Goal: Task Accomplishment & Management: Manage account settings

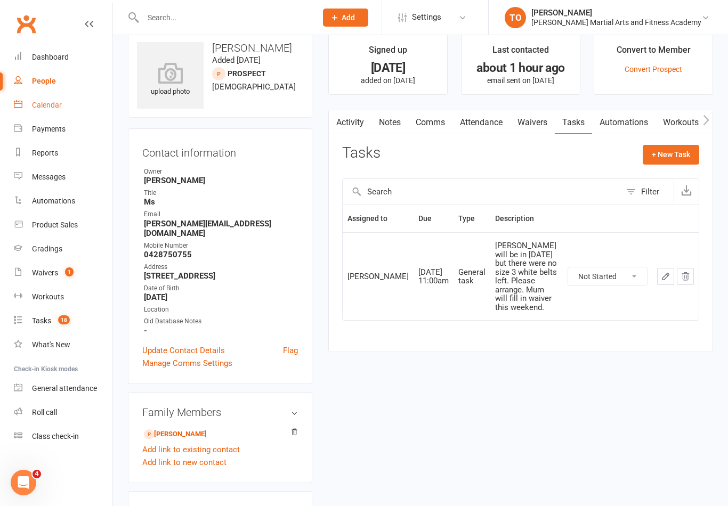
click at [46, 106] on div "Calendar" at bounding box center [47, 105] width 30 height 9
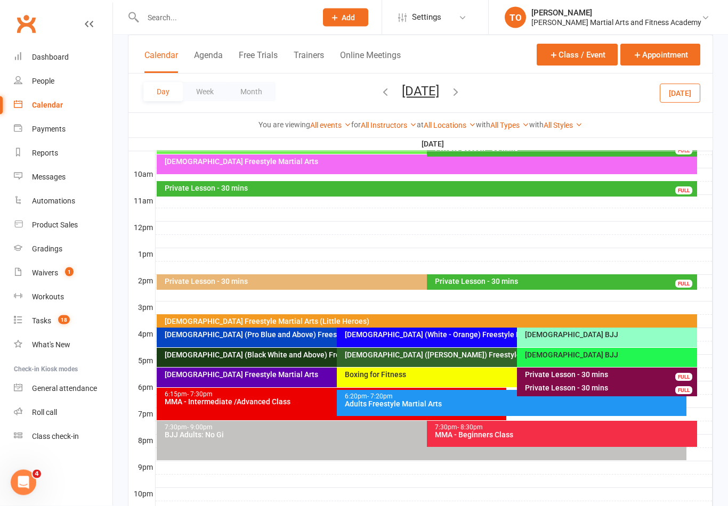
scroll to position [315, 0]
click at [404, 95] on button "[DATE]" at bounding box center [420, 91] width 37 height 15
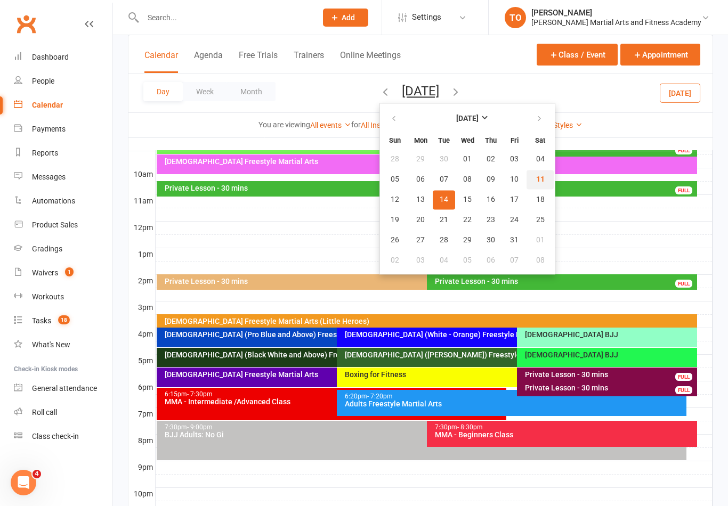
click at [527, 176] on button "11" at bounding box center [540, 179] width 27 height 19
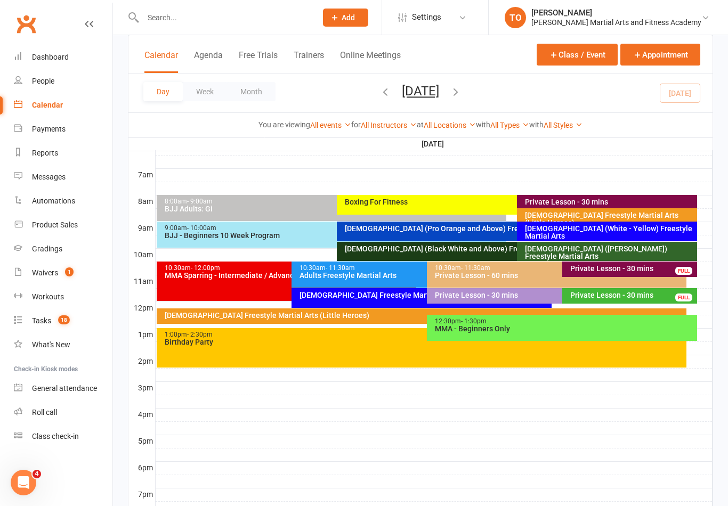
scroll to position [234, 0]
click at [355, 292] on div "[DEMOGRAPHIC_DATA] Freestyle Martial Arts" at bounding box center [424, 295] width 250 height 7
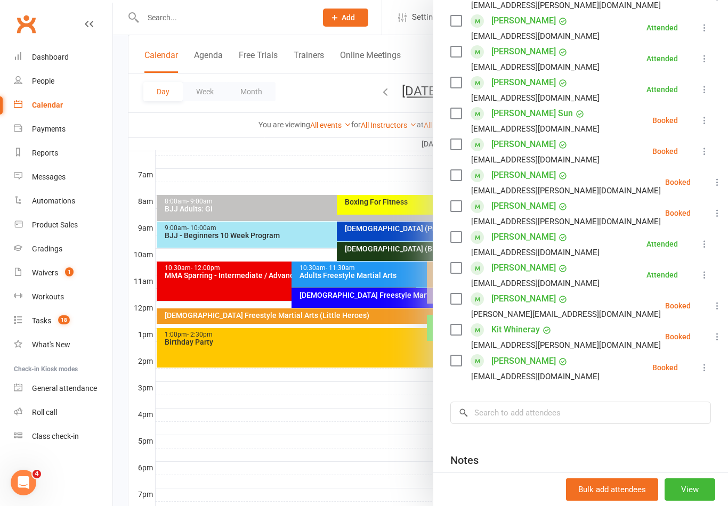
scroll to position [317, 0]
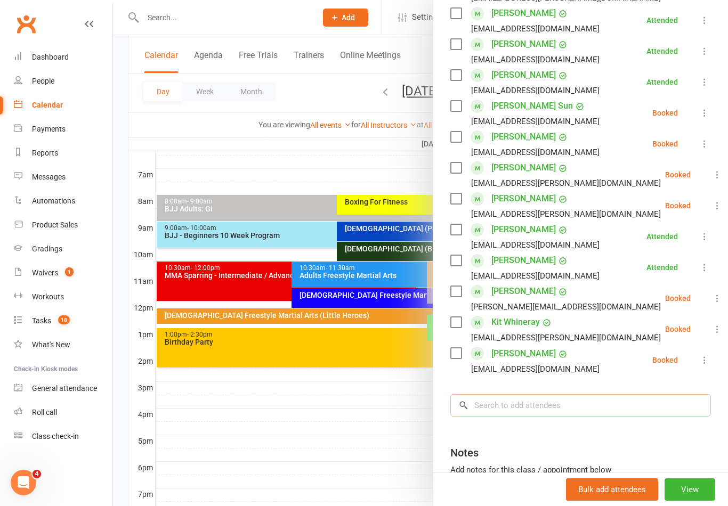
click at [578, 403] on input "search" at bounding box center [580, 405] width 261 height 22
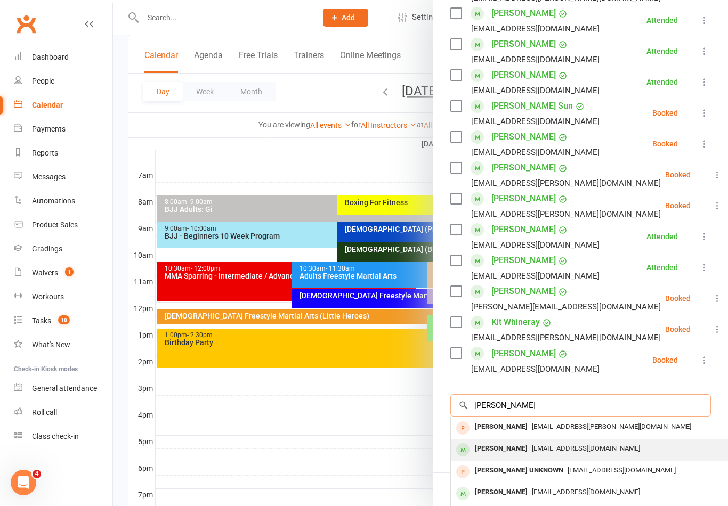
type input "[PERSON_NAME]"
click at [522, 447] on div "[PERSON_NAME]" at bounding box center [501, 448] width 61 height 15
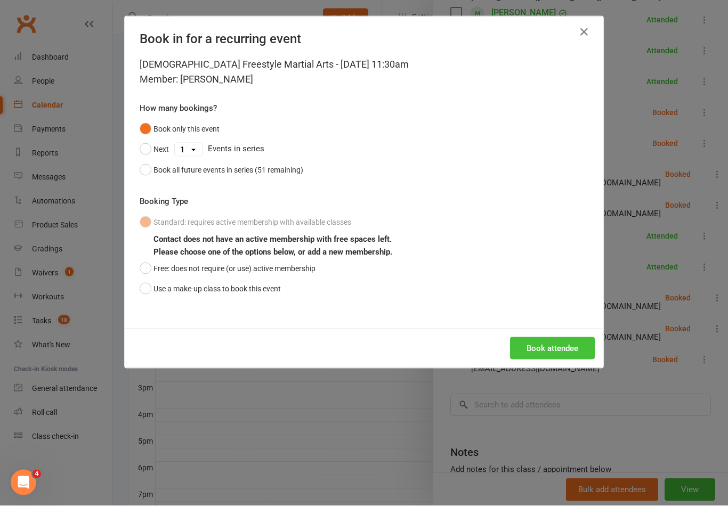
click at [576, 351] on button "Book attendee" at bounding box center [552, 348] width 85 height 22
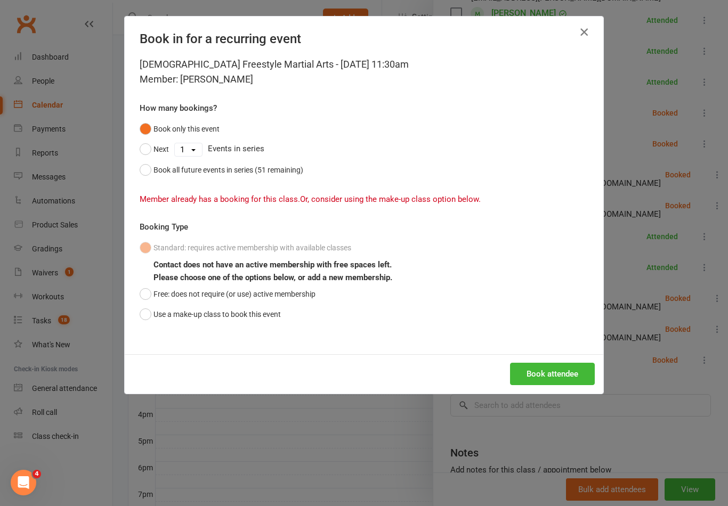
click at [586, 36] on icon "button" at bounding box center [584, 32] width 13 height 13
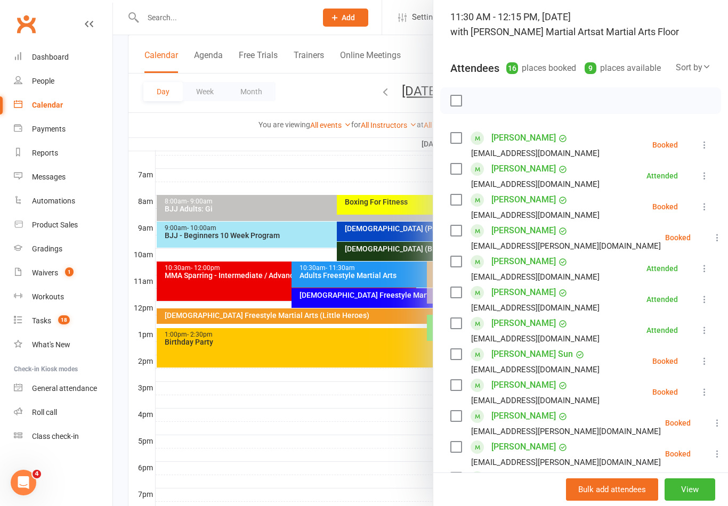
scroll to position [236, 0]
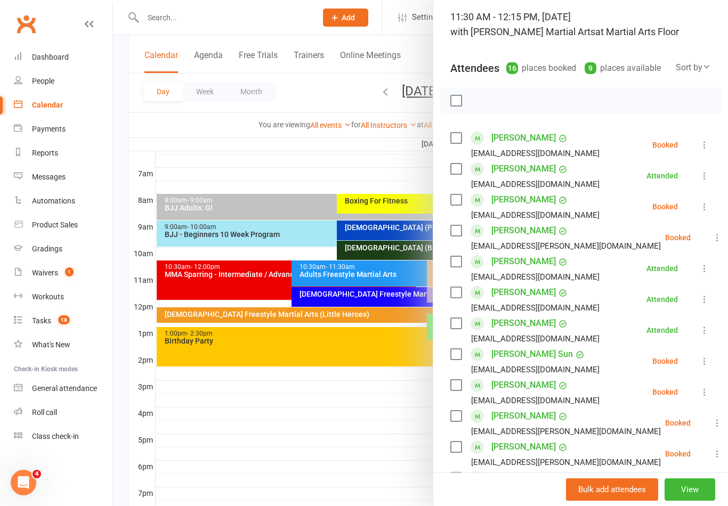
click at [159, 19] on div at bounding box center [420, 253] width 615 height 506
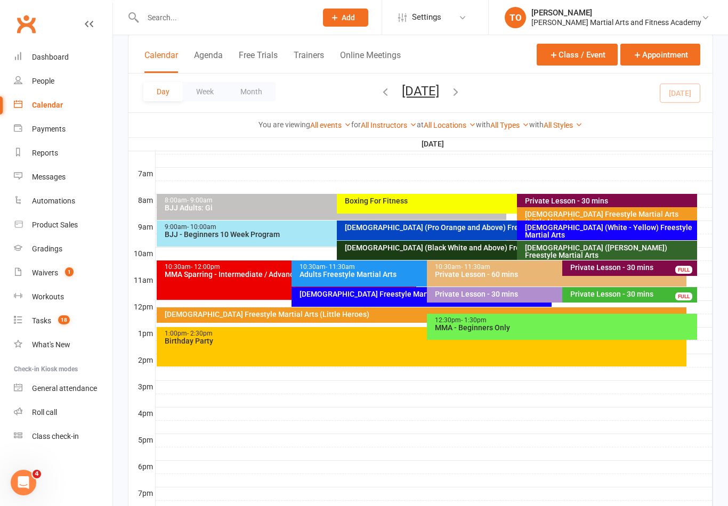
click at [155, 20] on input "text" at bounding box center [224, 17] width 169 height 15
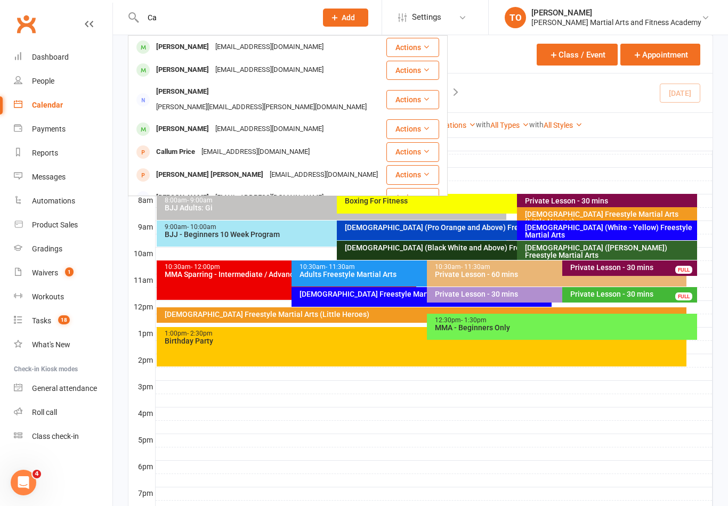
type input "C"
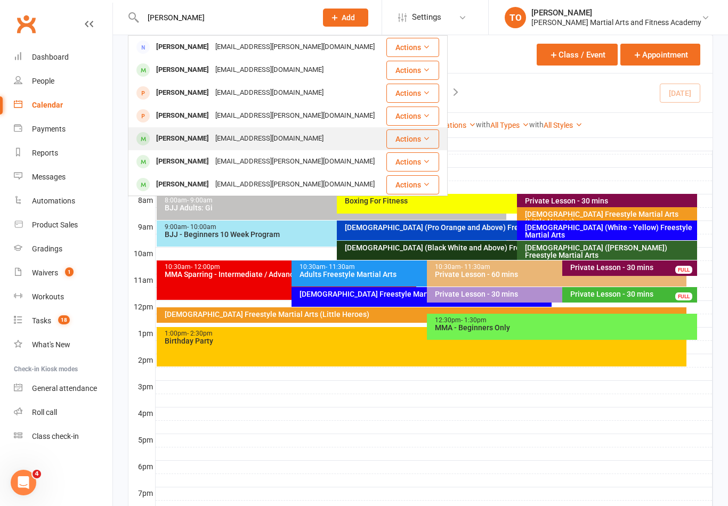
type input "[PERSON_NAME]"
click at [172, 142] on div "[PERSON_NAME]" at bounding box center [182, 138] width 59 height 15
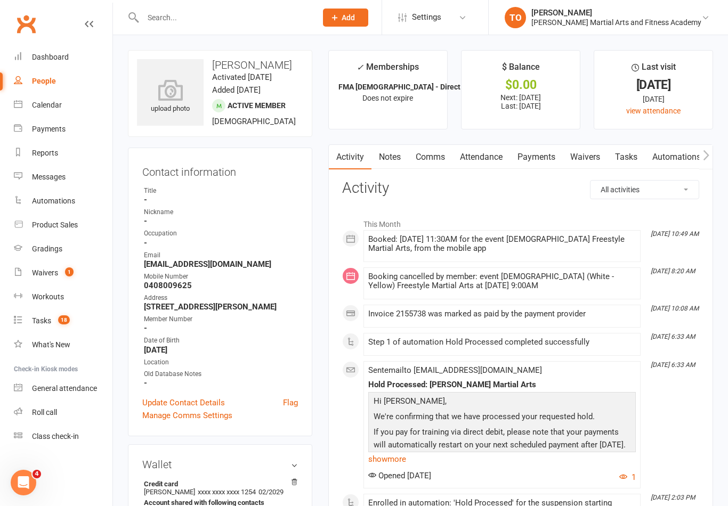
click at [491, 155] on link "Attendance" at bounding box center [481, 157] width 58 height 25
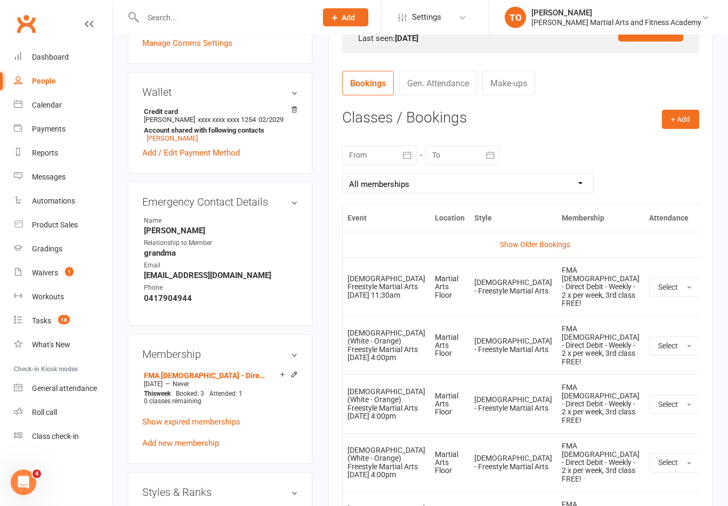
scroll to position [373, 0]
click at [553, 243] on link "Show Older Bookings" at bounding box center [535, 244] width 70 height 9
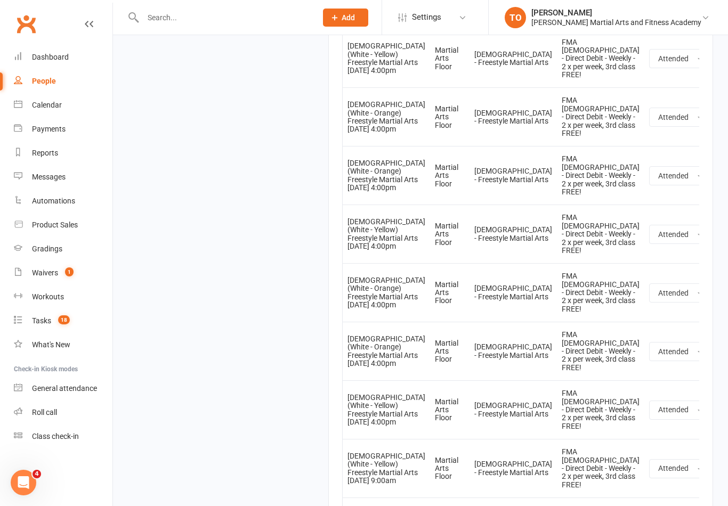
scroll to position [3925, 0]
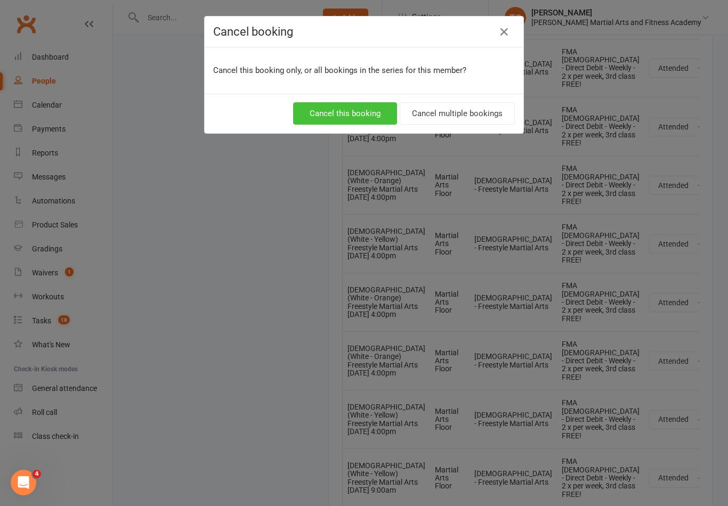
click at [355, 119] on button "Cancel this booking" at bounding box center [345, 113] width 104 height 22
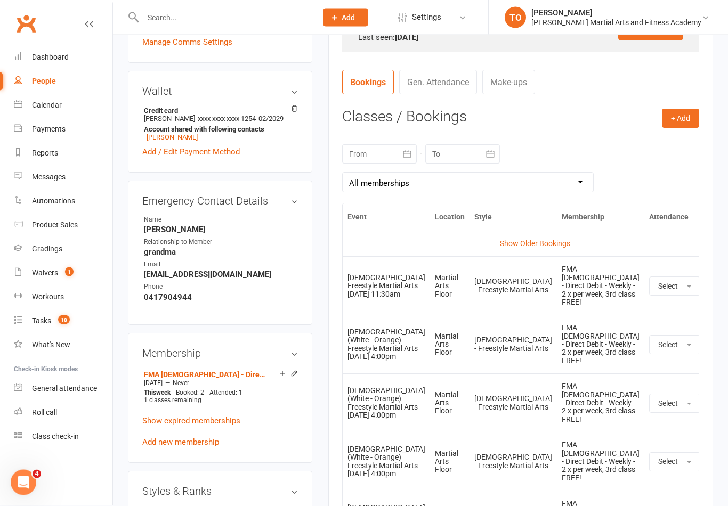
scroll to position [362, 0]
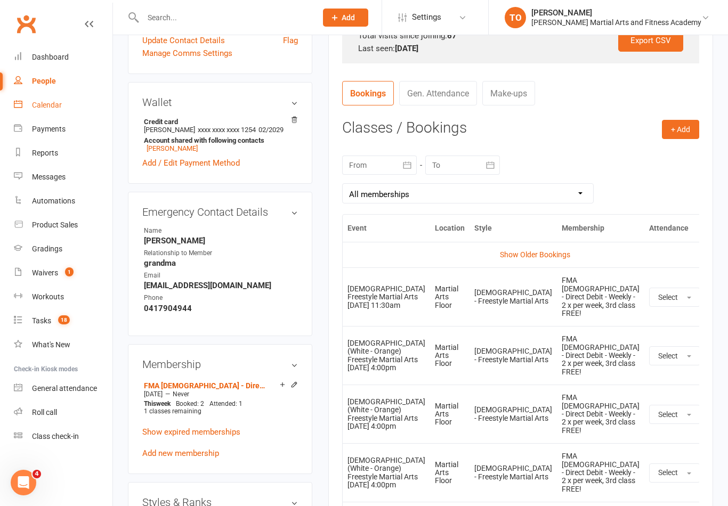
click at [43, 111] on link "Calendar" at bounding box center [63, 105] width 99 height 24
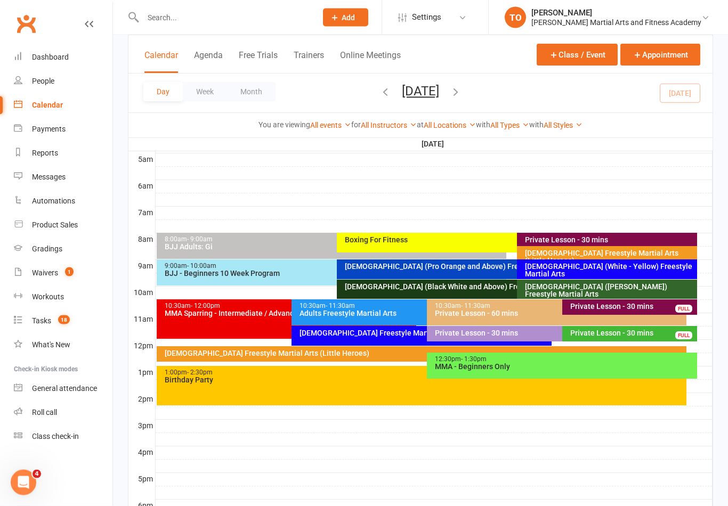
scroll to position [214, 0]
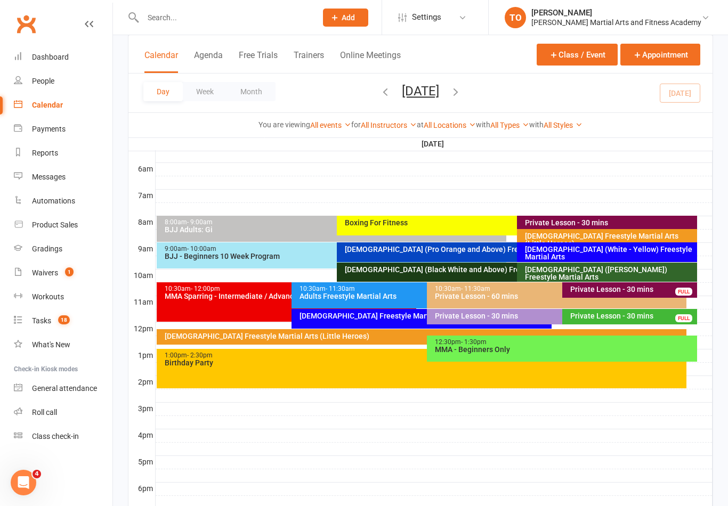
click at [343, 322] on div "[DEMOGRAPHIC_DATA] Freestyle Martial Arts" at bounding box center [422, 319] width 260 height 20
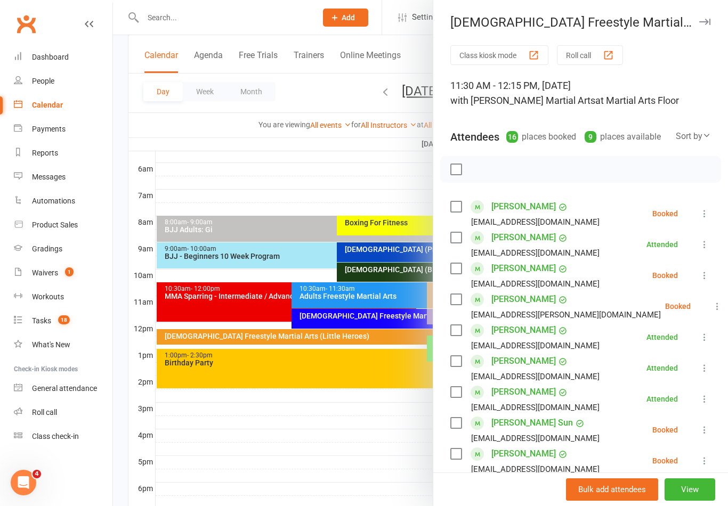
click at [702, 217] on icon at bounding box center [704, 213] width 11 height 11
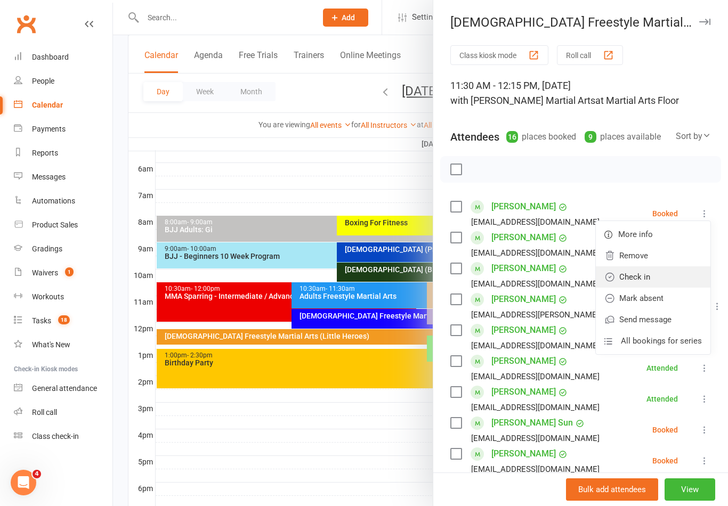
click at [652, 274] on link "Check in" at bounding box center [653, 276] width 115 height 21
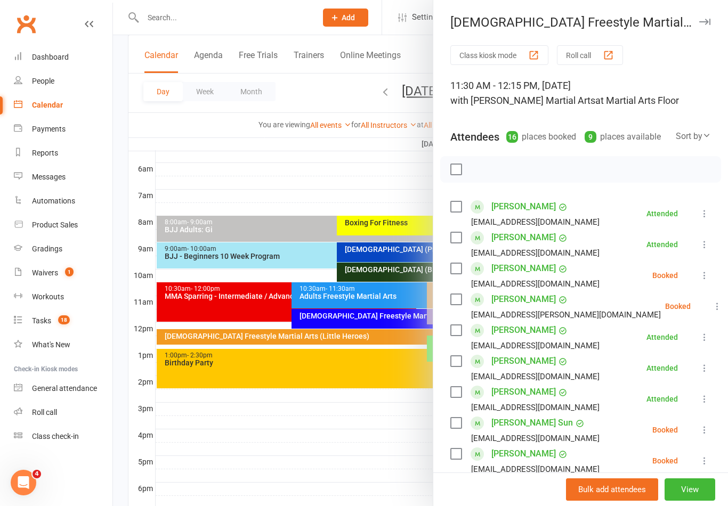
click at [363, 433] on div at bounding box center [420, 253] width 615 height 506
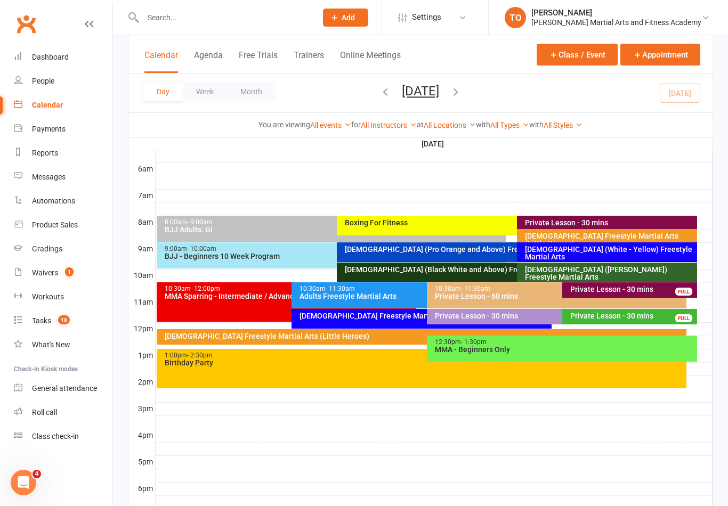
click at [50, 108] on div "Calendar" at bounding box center [47, 105] width 31 height 9
click at [42, 228] on div "Product Sales" at bounding box center [55, 225] width 46 height 9
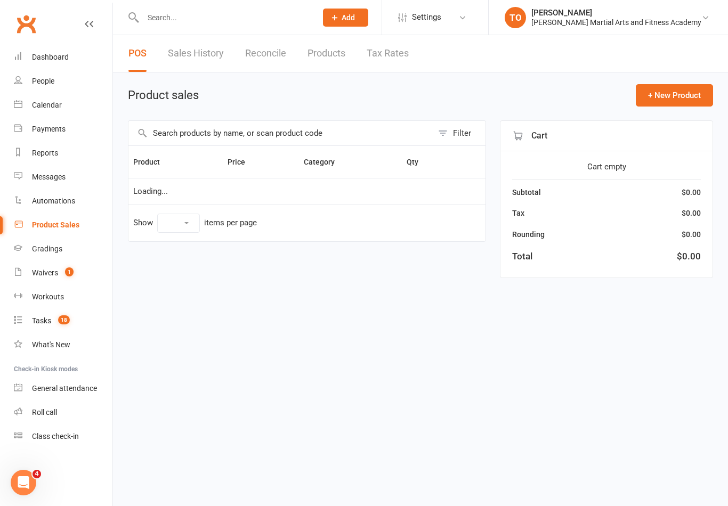
select select "100"
click at [160, 24] on input "text" at bounding box center [224, 17] width 169 height 15
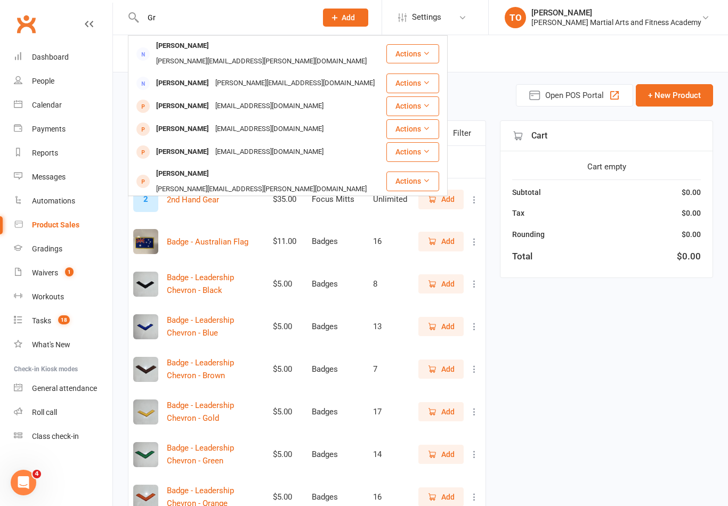
type input "G"
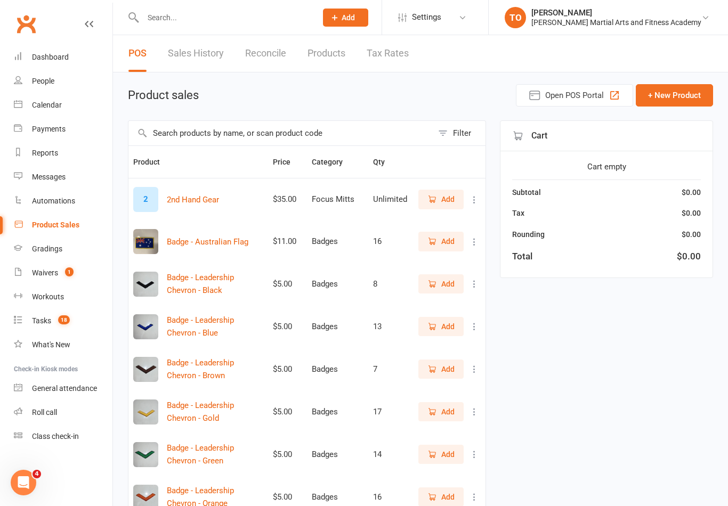
click at [48, 225] on div "Product Sales" at bounding box center [55, 225] width 47 height 9
click at [179, 128] on input "text" at bounding box center [280, 133] width 304 height 25
type input "G"
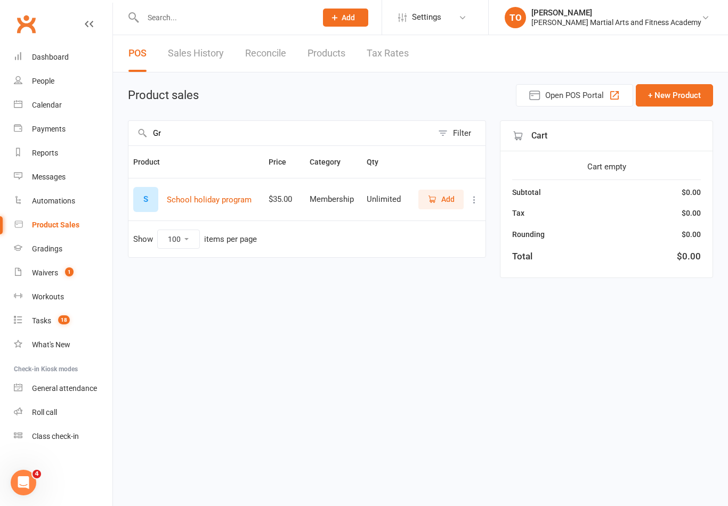
type input "G"
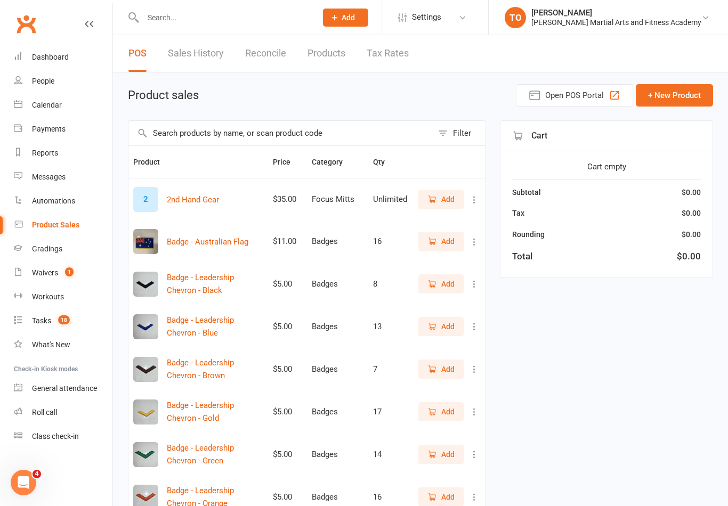
click at [168, 23] on input "text" at bounding box center [224, 17] width 169 height 15
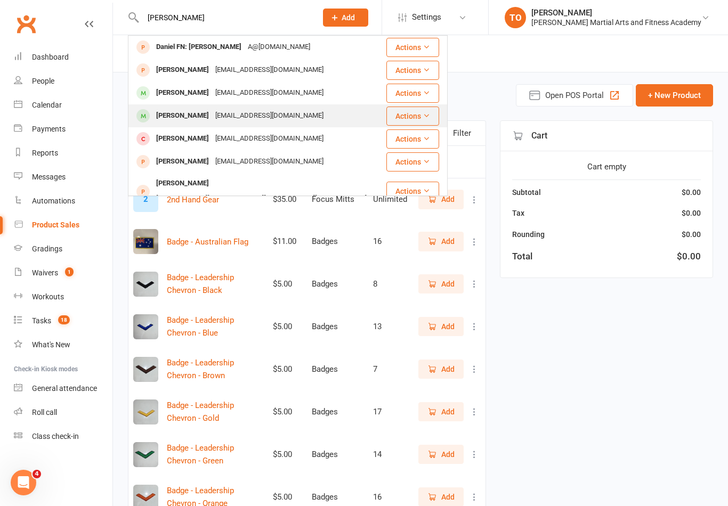
type input "[PERSON_NAME]"
click at [176, 118] on div "[PERSON_NAME]" at bounding box center [182, 115] width 59 height 15
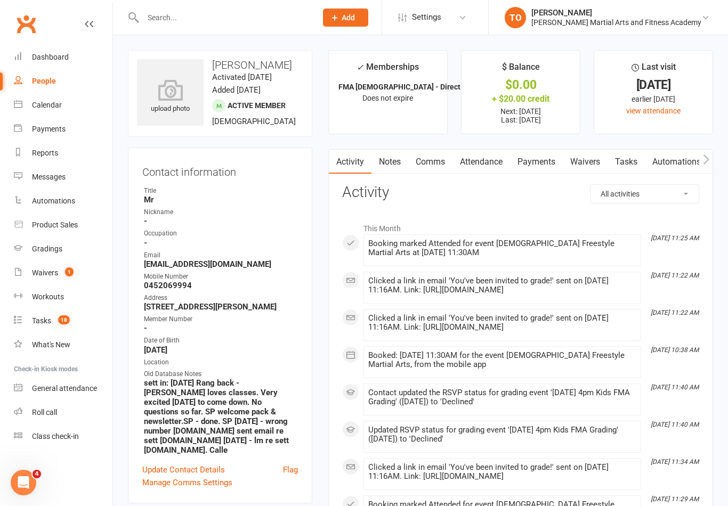
click at [633, 161] on link "Tasks" at bounding box center [626, 162] width 37 height 25
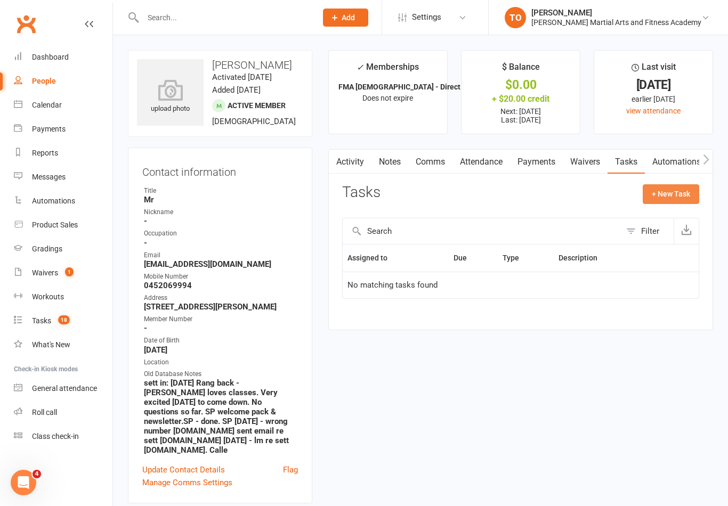
click at [668, 196] on button "+ New Task" at bounding box center [671, 193] width 56 height 19
select select "50724"
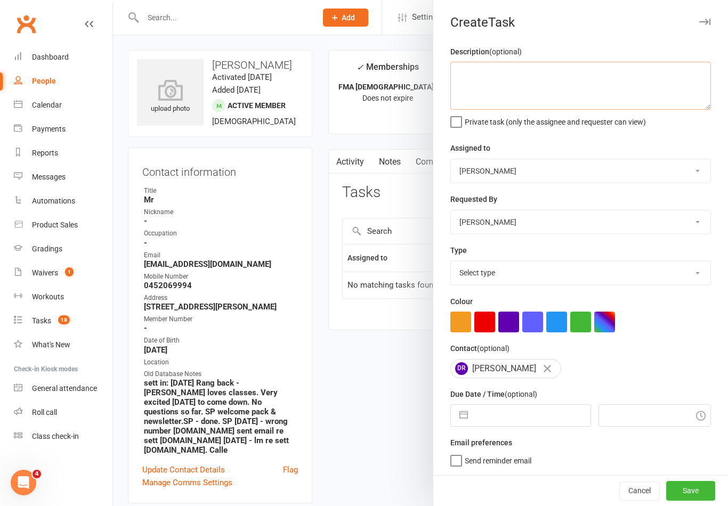
click at [545, 82] on textarea at bounding box center [580, 86] width 261 height 48
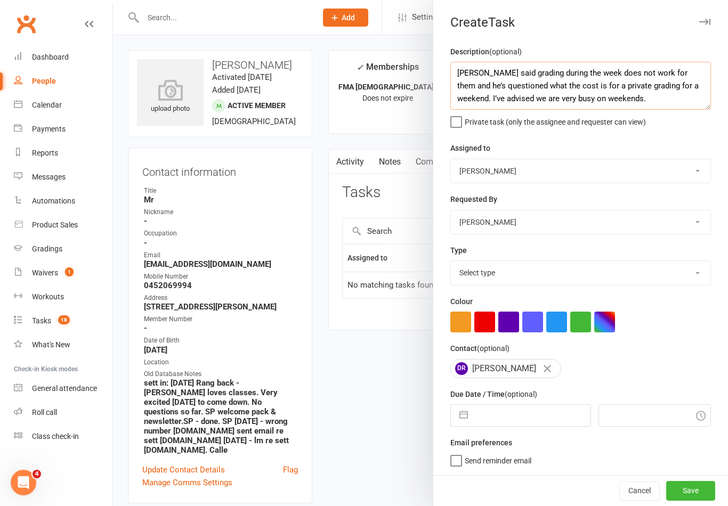
click at [643, 88] on textarea "[PERSON_NAME] said grading during the week does not work for them and he’s ques…" at bounding box center [580, 86] width 261 height 48
click at [619, 103] on textarea "[PERSON_NAME] said grading during the week does not work for them and he’s ques…" at bounding box center [580, 86] width 261 height 48
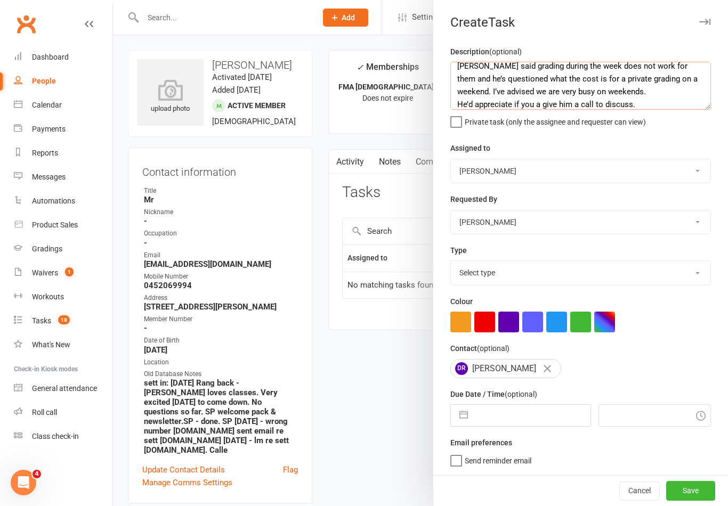
click at [542, 105] on textarea "[PERSON_NAME] said grading during the week does not work for them and he’s ques…" at bounding box center [580, 86] width 261 height 48
type textarea "[PERSON_NAME] said grading during the week does not work for them and he’s ques…"
click at [579, 176] on select "[PERSON_NAME] [PERSON_NAME] [PERSON_NAME] [PERSON_NAME] [PERSON_NAME] [PERSON_N…" at bounding box center [581, 170] width 260 height 23
select select "47660"
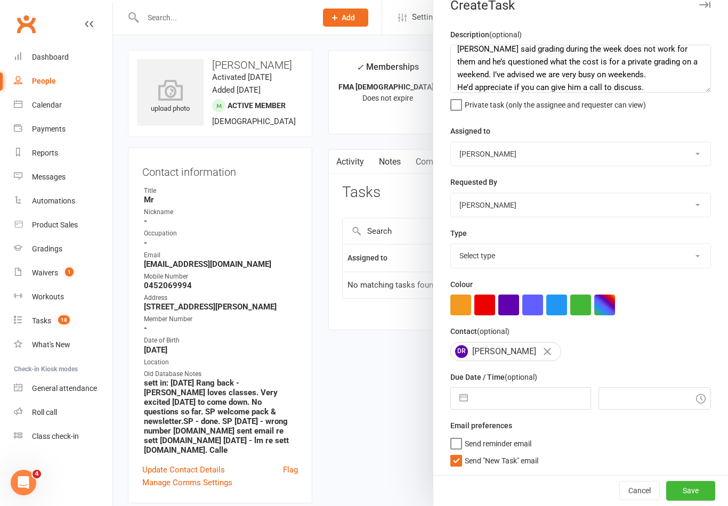
scroll to position [19, 0]
click at [559, 256] on select "Select type E-mail General task Meeting Phone call Sett in calls Add new task t…" at bounding box center [581, 255] width 260 height 23
select select "25277"
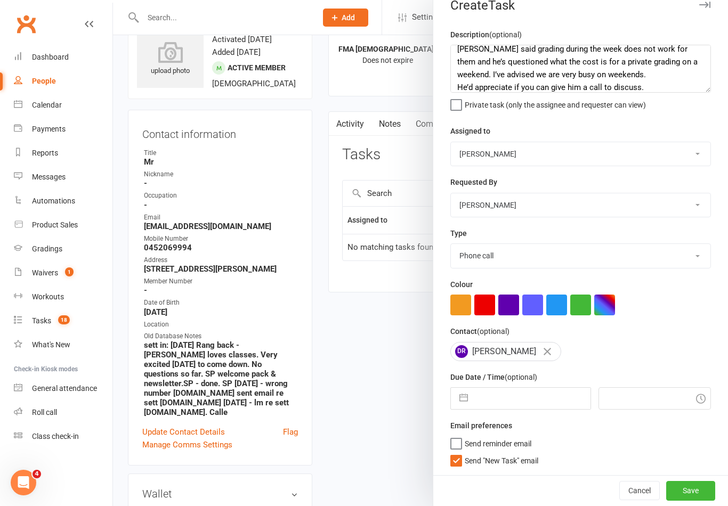
scroll to position [3, 0]
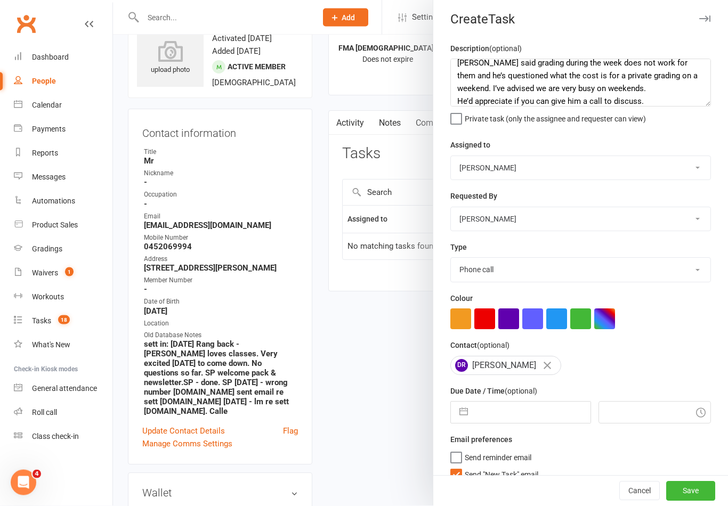
click at [505, 411] on input "text" at bounding box center [531, 412] width 117 height 21
select select "8"
select select "2025"
select select "9"
select select "2025"
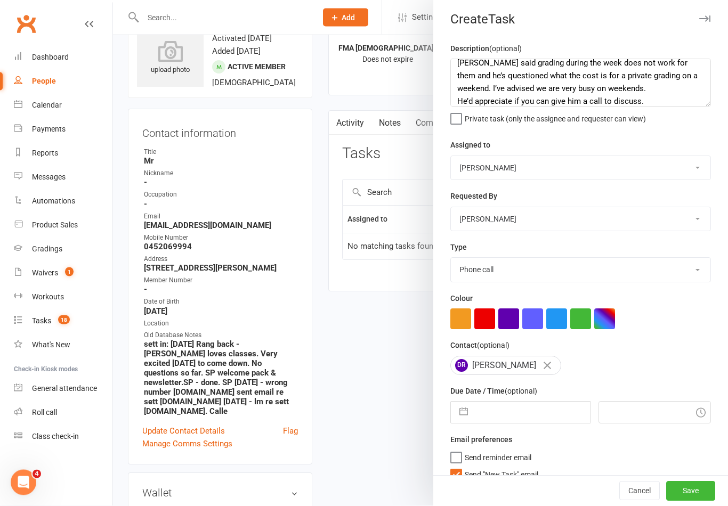
select select "10"
select select "2025"
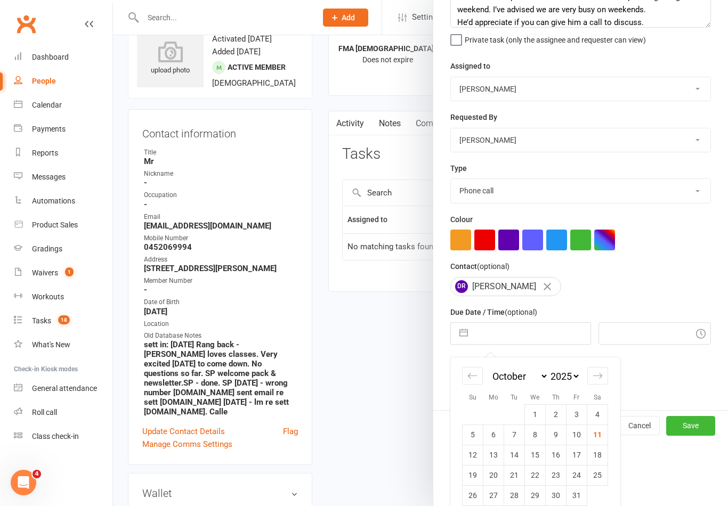
scroll to position [82, 0]
click at [504, 461] on td "14" at bounding box center [514, 456] width 21 height 20
type input "[DATE]"
type input "12:00pm"
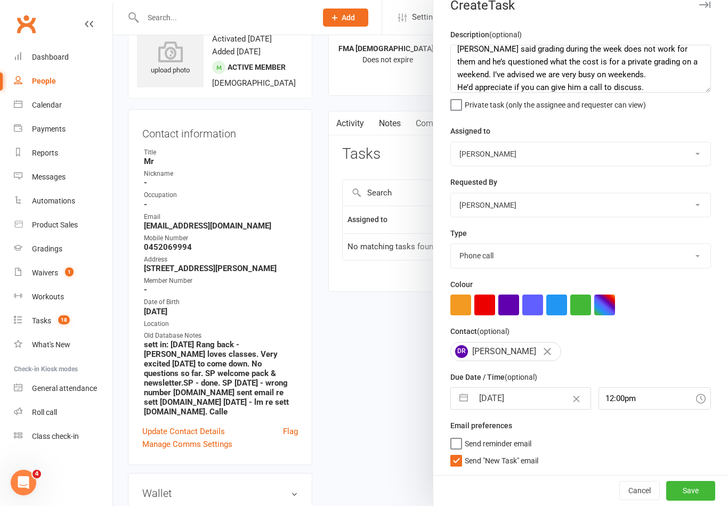
scroll to position [3, 0]
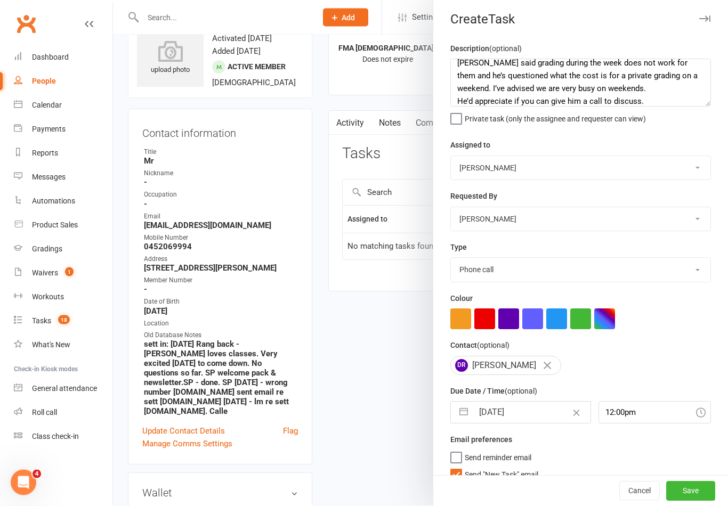
click at [508, 422] on input "[DATE]" at bounding box center [531, 412] width 117 height 21
select select "8"
select select "2025"
select select "9"
select select "2025"
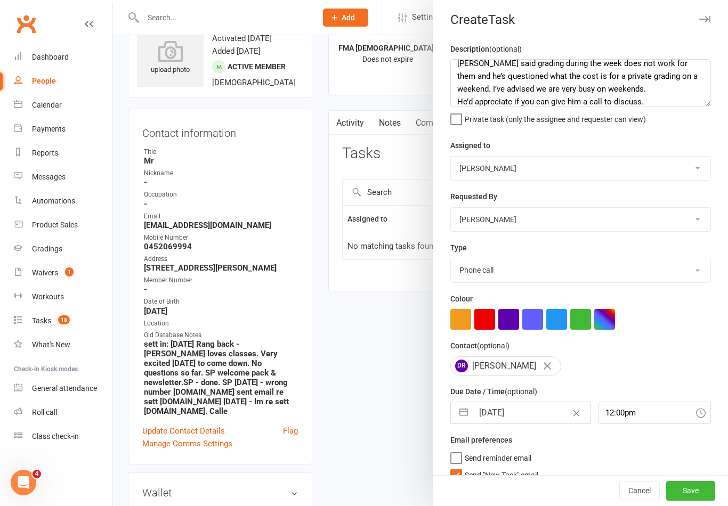
select select "10"
select select "2025"
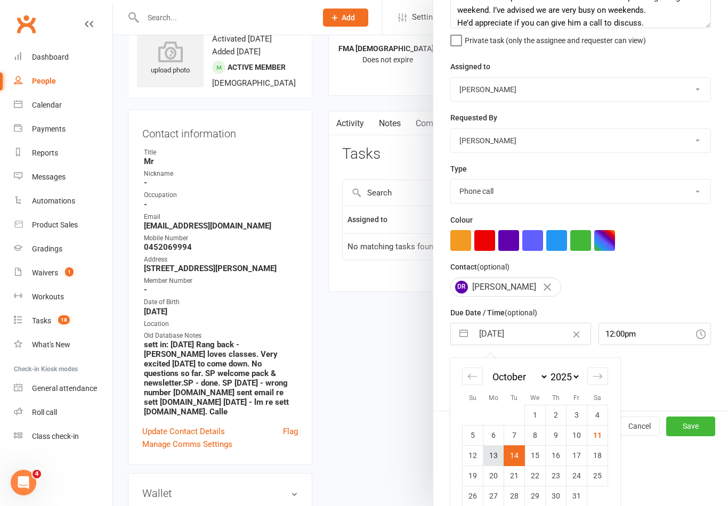
click at [497, 462] on td "13" at bounding box center [493, 456] width 21 height 20
type input "[DATE]"
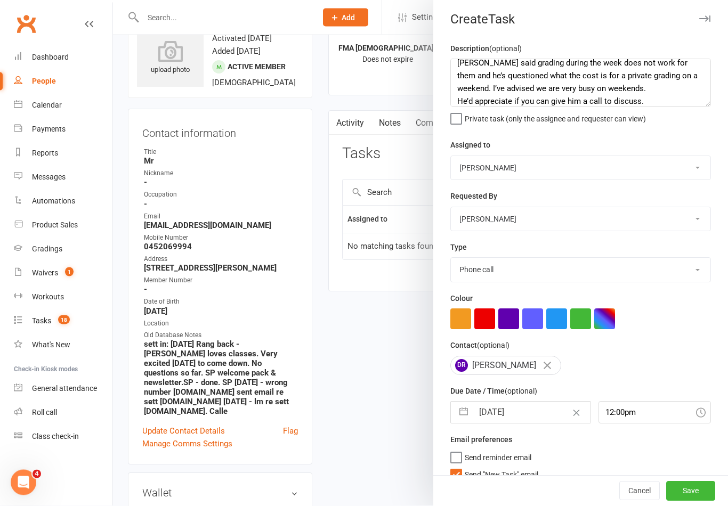
click at [462, 478] on label "Send "New Task" email" at bounding box center [494, 472] width 88 height 11
click at [462, 467] on input "Send "New Task" email" at bounding box center [494, 467] width 88 height 0
checkbox input "false"
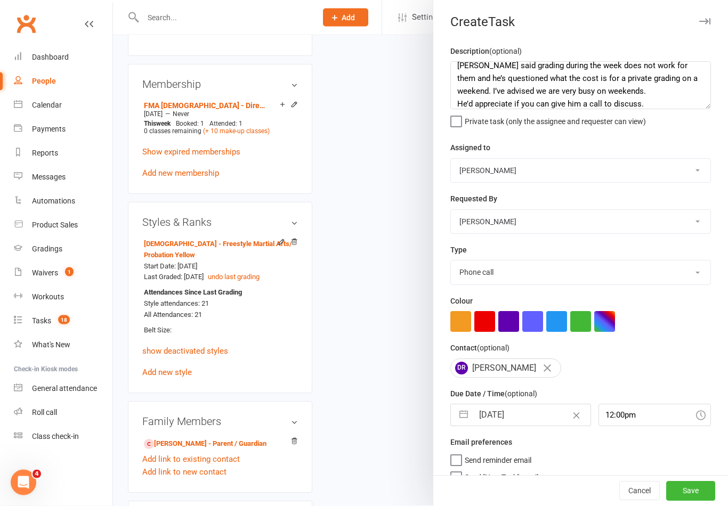
scroll to position [5, 0]
click at [460, 71] on textarea "[PERSON_NAME] said grading during the week does not work for them and he’s ques…" at bounding box center [580, 86] width 261 height 48
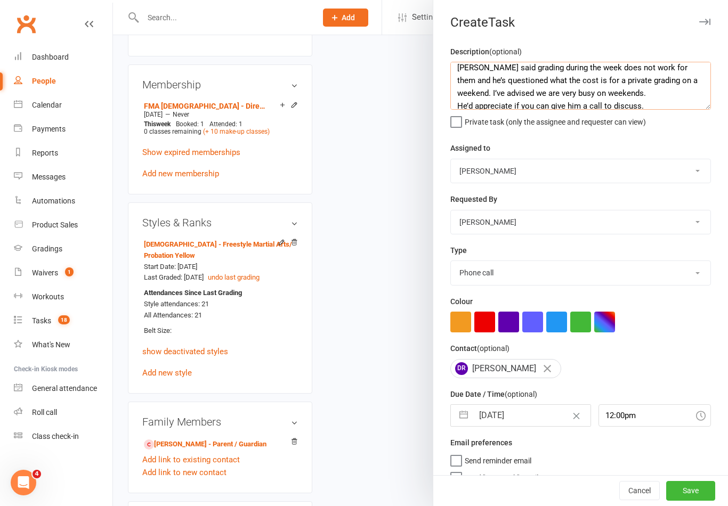
click at [678, 94] on textarea "[PERSON_NAME] said grading during the week does not work for them and he’s ques…" at bounding box center [580, 86] width 261 height 48
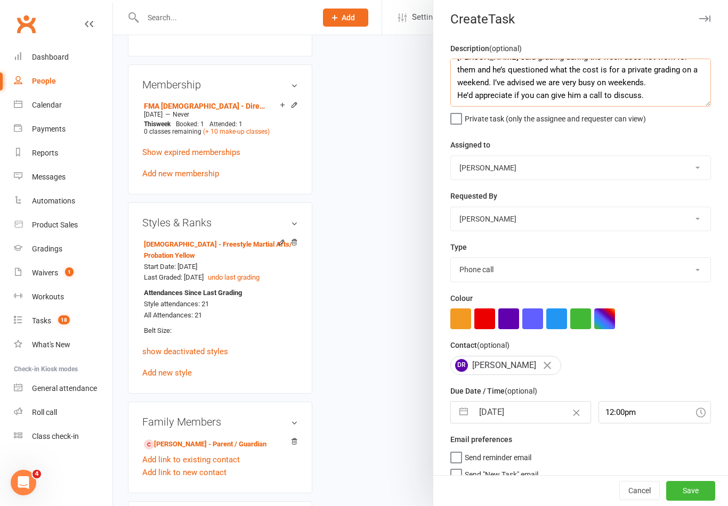
scroll to position [3, 0]
type textarea "[PERSON_NAME] said grading during the week does not work for them and he’s ques…"
click at [704, 501] on button "Save" at bounding box center [690, 491] width 49 height 19
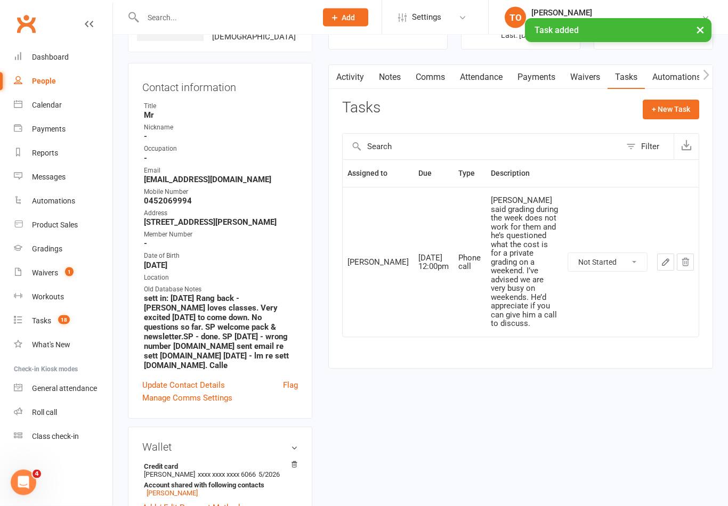
scroll to position [0, 0]
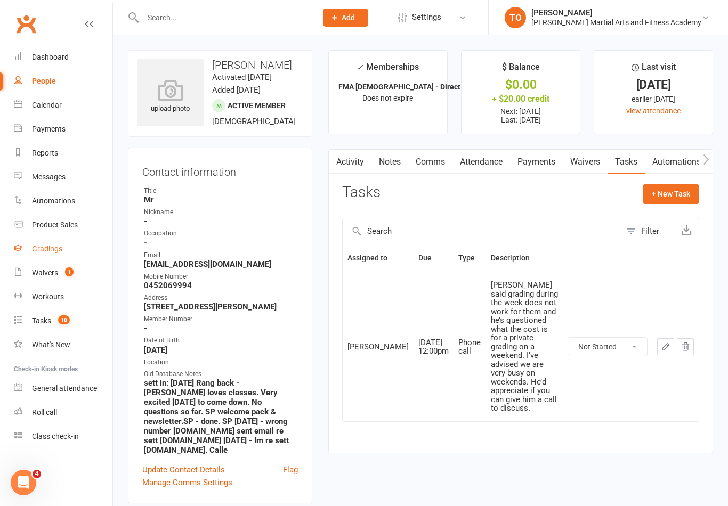
click at [51, 253] on div "Gradings" at bounding box center [47, 249] width 30 height 9
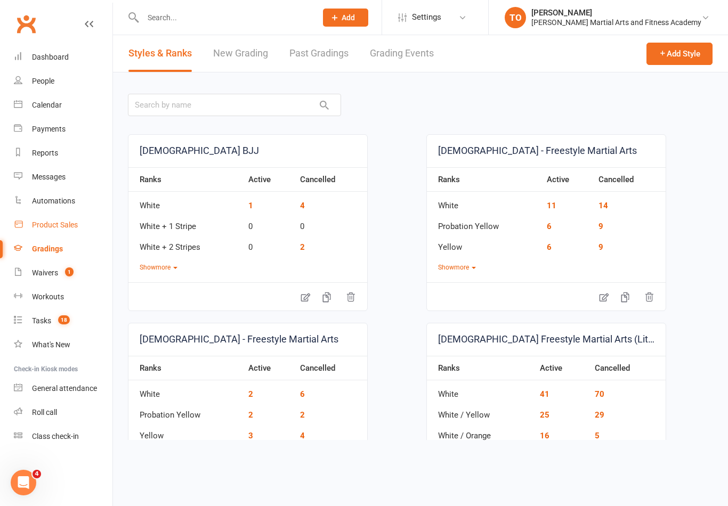
click at [53, 230] on link "Product Sales" at bounding box center [63, 225] width 99 height 24
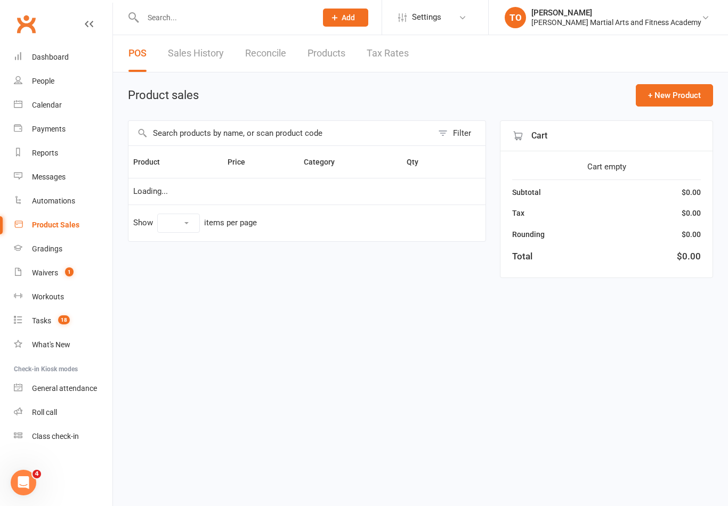
select select "100"
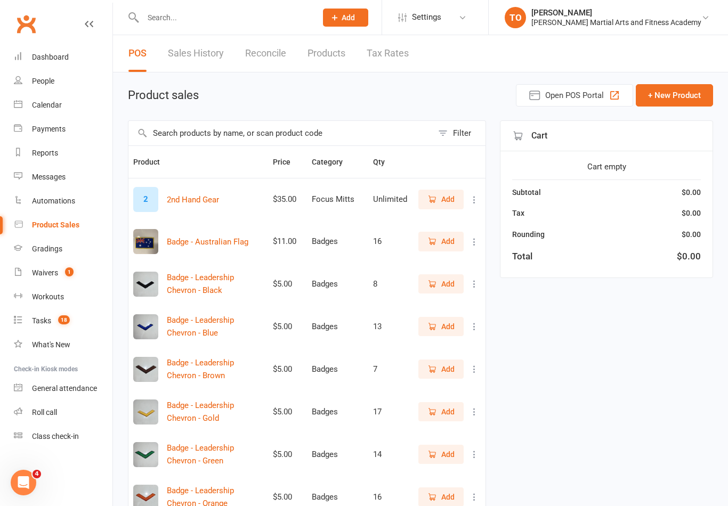
click at [195, 133] on input "text" at bounding box center [280, 133] width 304 height 25
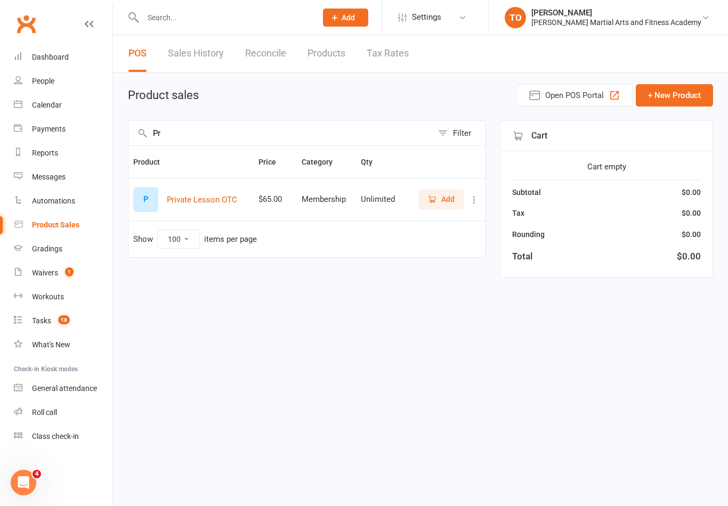
type input "P"
type input "G"
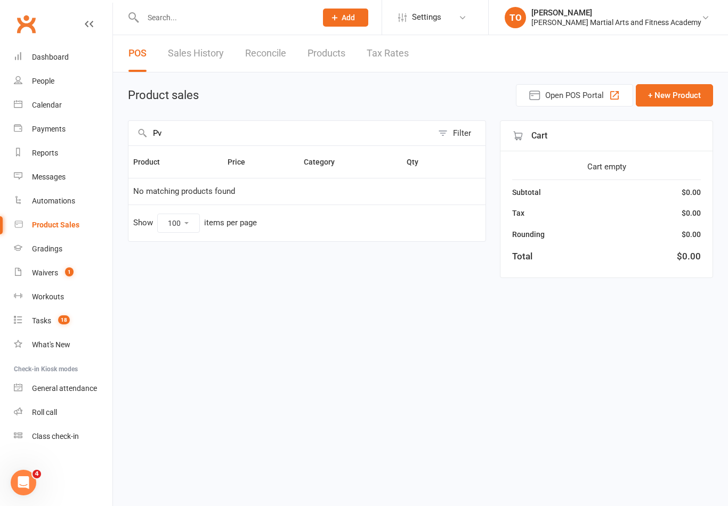
type input "P"
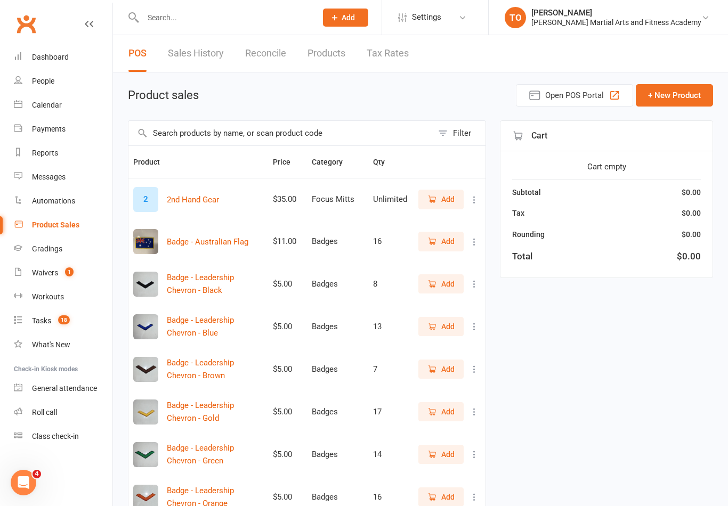
click at [59, 226] on div "Product Sales" at bounding box center [55, 225] width 47 height 9
click at [213, 48] on link "Sales History" at bounding box center [196, 53] width 56 height 37
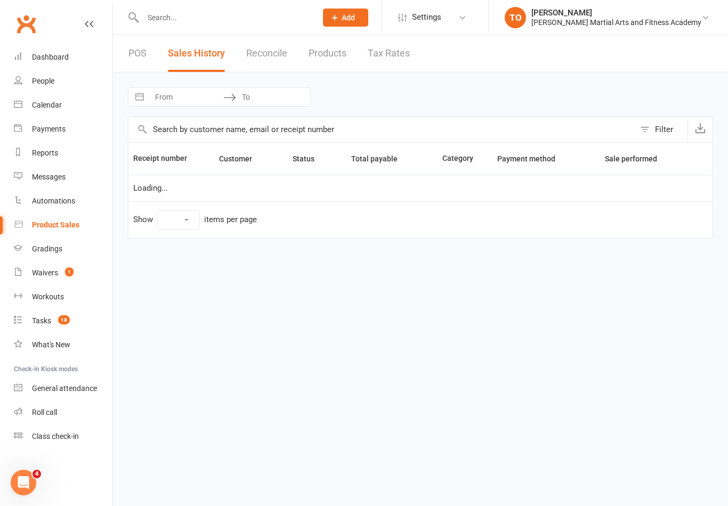
select select "100"
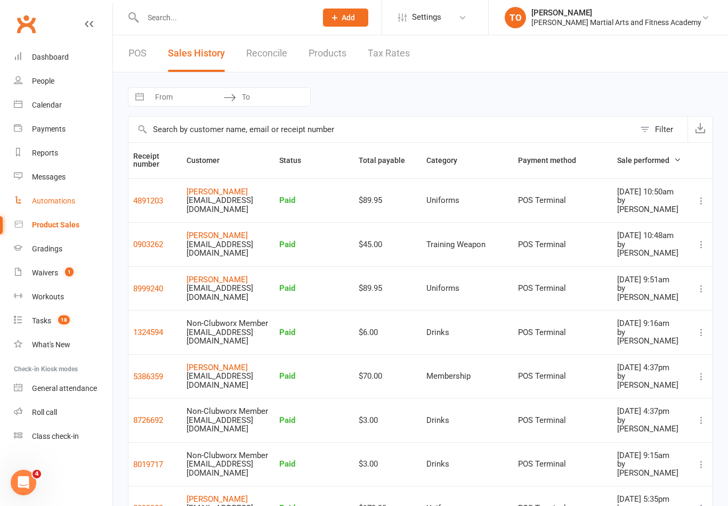
click at [49, 200] on div "Automations" at bounding box center [53, 201] width 43 height 9
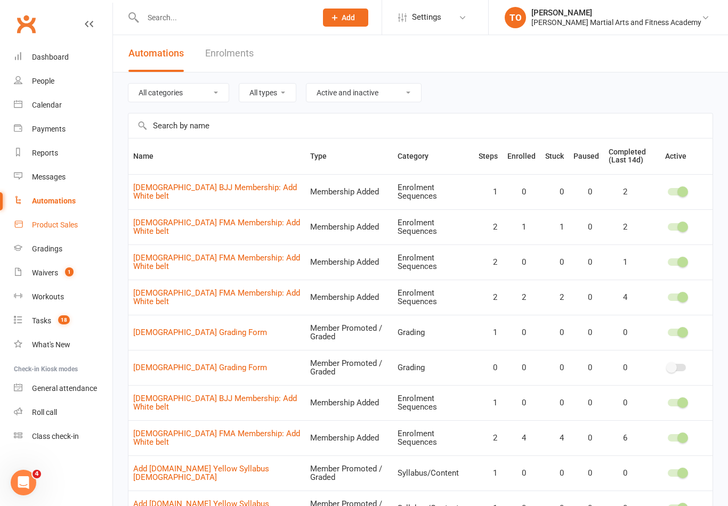
click at [37, 224] on div "Product Sales" at bounding box center [55, 225] width 46 height 9
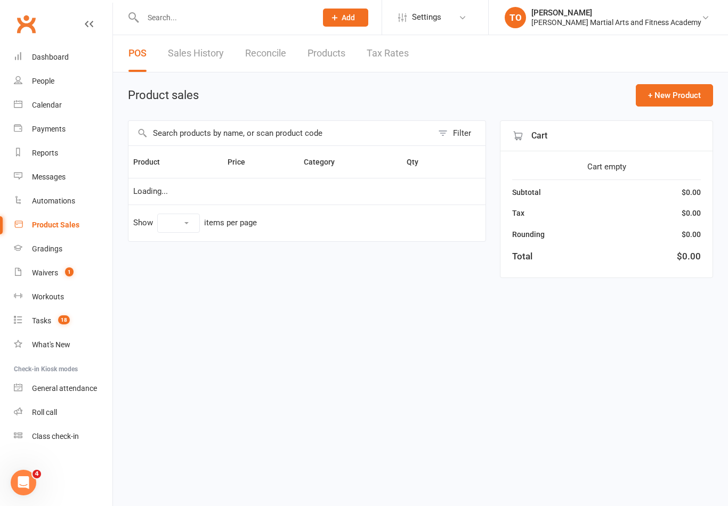
select select "100"
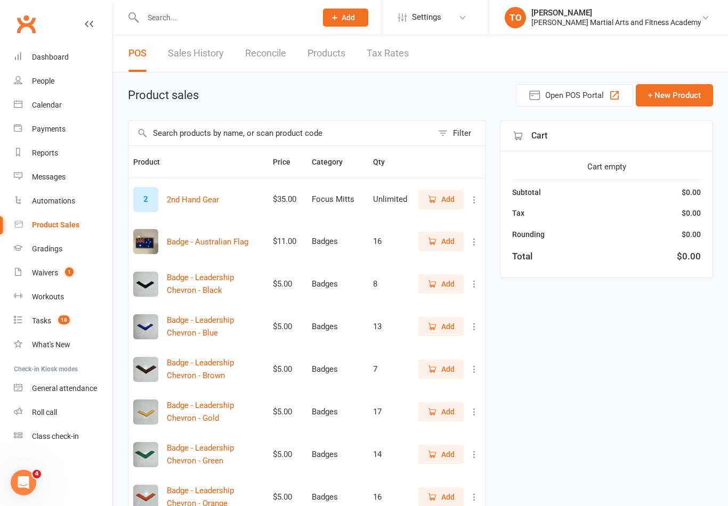
click at [194, 50] on link "Sales History" at bounding box center [196, 53] width 56 height 37
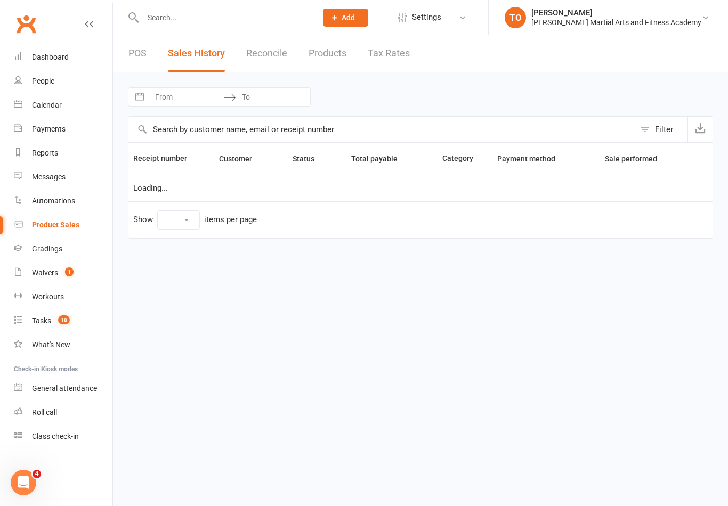
select select "100"
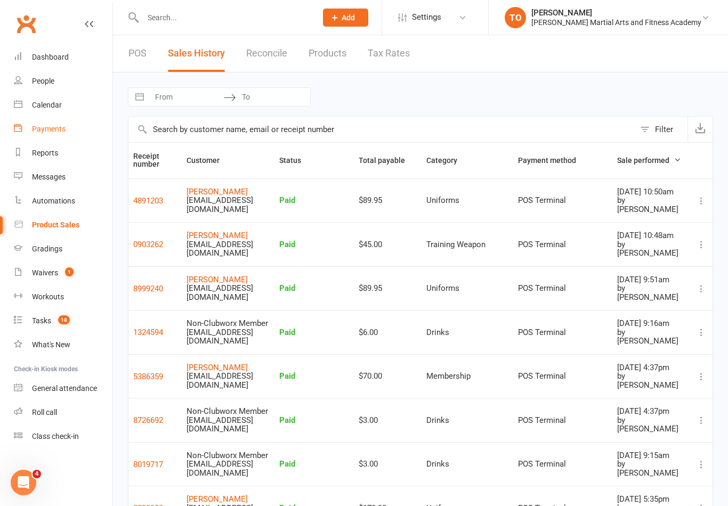
click at [37, 134] on link "Payments" at bounding box center [63, 129] width 99 height 24
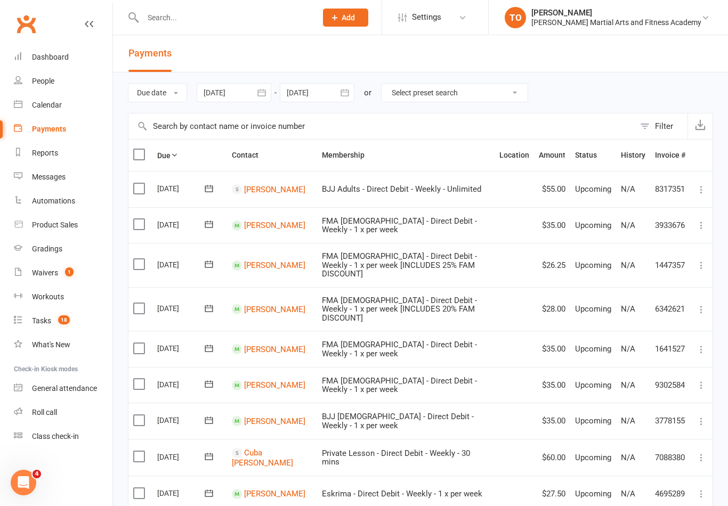
click at [209, 24] on input "text" at bounding box center [224, 17] width 169 height 15
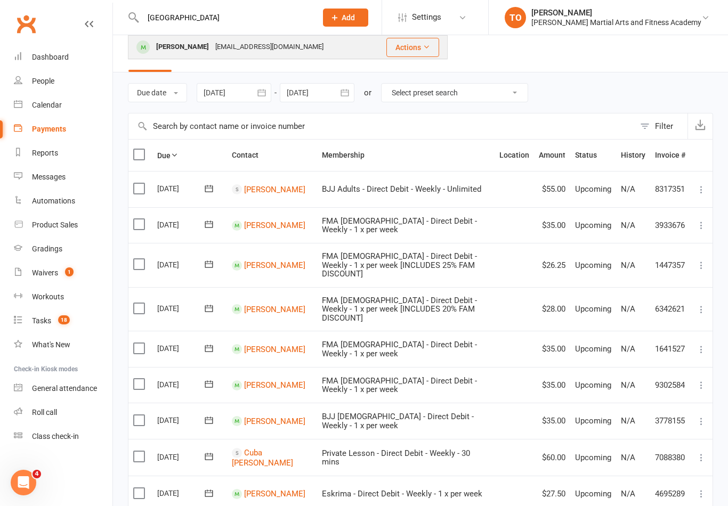
type input "[GEOGRAPHIC_DATA]"
click at [253, 51] on div "[EMAIL_ADDRESS][DOMAIN_NAME]" at bounding box center [269, 46] width 115 height 15
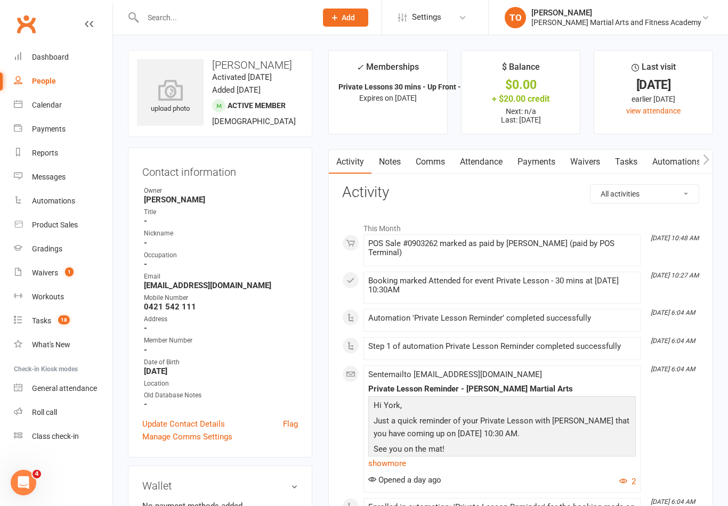
click at [633, 164] on link "Tasks" at bounding box center [626, 162] width 37 height 25
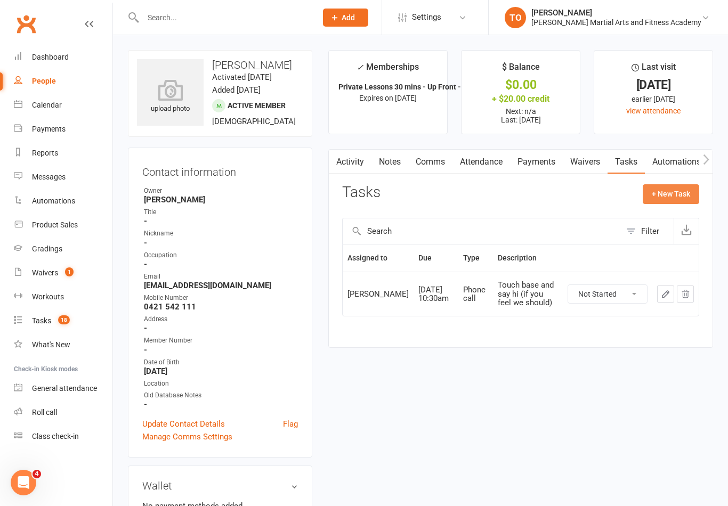
click at [671, 198] on button "+ New Task" at bounding box center [671, 193] width 56 height 19
select select "50724"
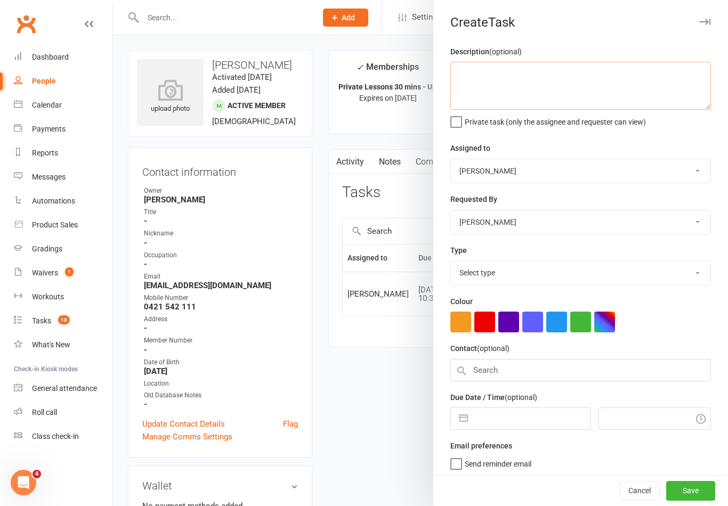
click at [542, 89] on textarea at bounding box center [580, 86] width 261 height 48
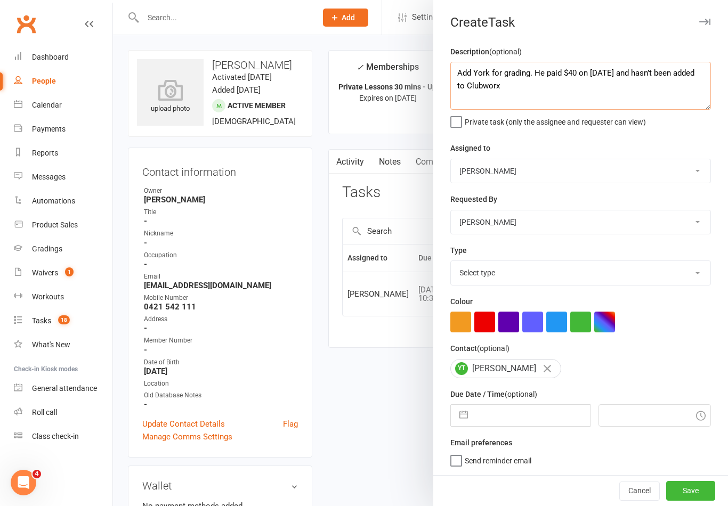
click at [629, 70] on textarea "Add York for grading. He paid $40 on [DATE] and hasn’t been added to Clubworx" at bounding box center [580, 86] width 261 height 48
type textarea "Add York for grading. He paid $40 on [DATE] that hasn’t been added to Clubworx"
click at [524, 179] on select "[PERSON_NAME] [PERSON_NAME] [PERSON_NAME] [PERSON_NAME] [PERSON_NAME] [PERSON_N…" at bounding box center [581, 170] width 260 height 23
select select "47660"
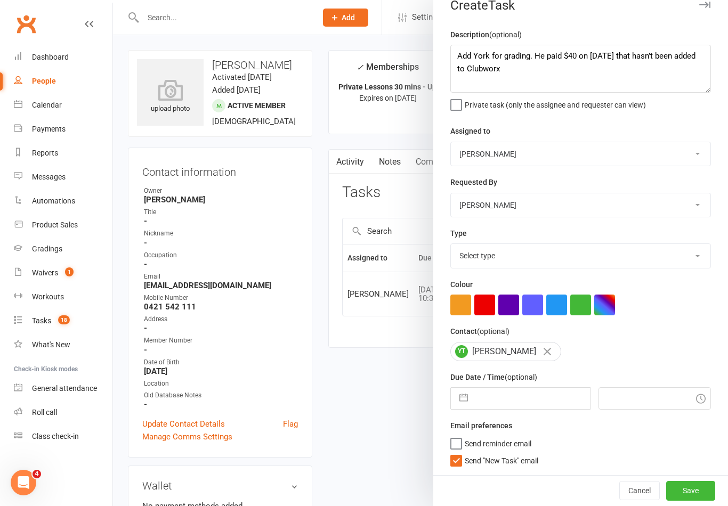
scroll to position [19, 0]
click at [644, 253] on select "Select type E-mail General task Meeting Phone call Sett in calls Add new task t…" at bounding box center [581, 255] width 260 height 23
select select "25648"
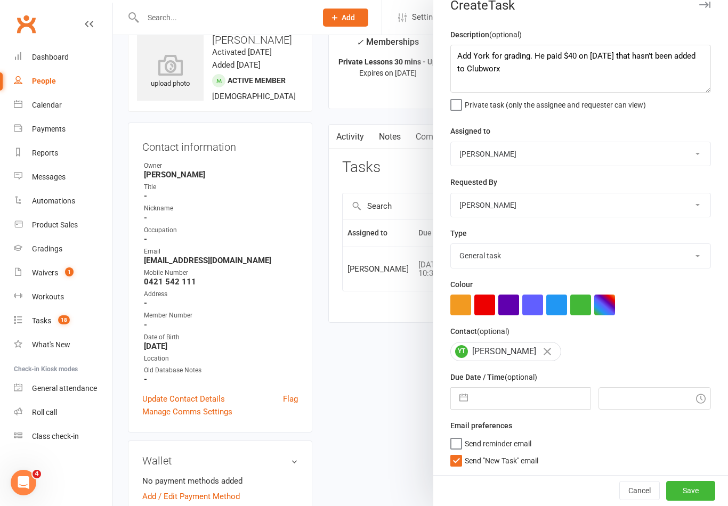
scroll to position [3, 0]
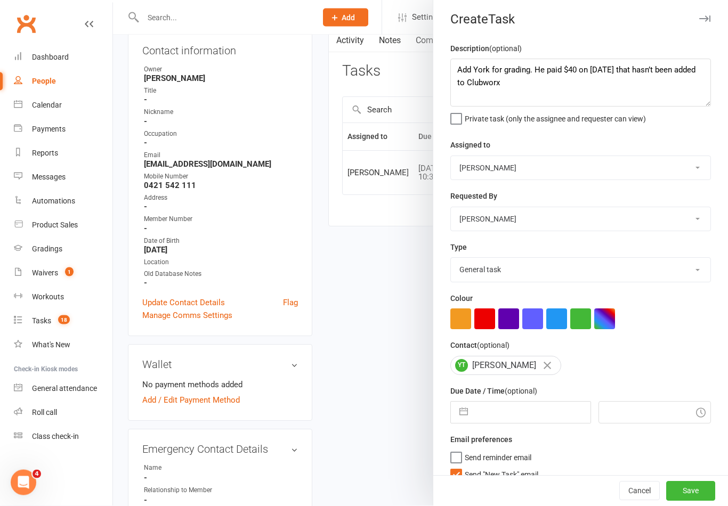
click at [462, 478] on label "Send "New Task" email" at bounding box center [494, 472] width 88 height 11
click at [462, 467] on input "Send "New Task" email" at bounding box center [494, 467] width 88 height 0
checkbox input "false"
click at [542, 404] on input "text" at bounding box center [531, 412] width 117 height 21
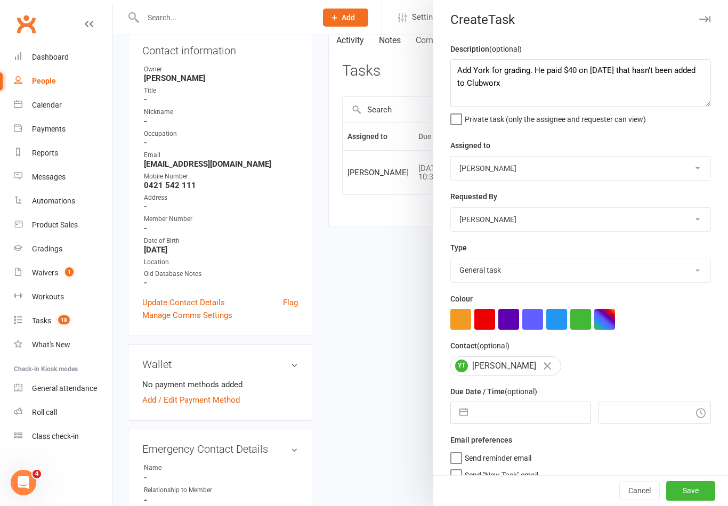
select select "8"
select select "2025"
select select "9"
select select "2025"
select select "10"
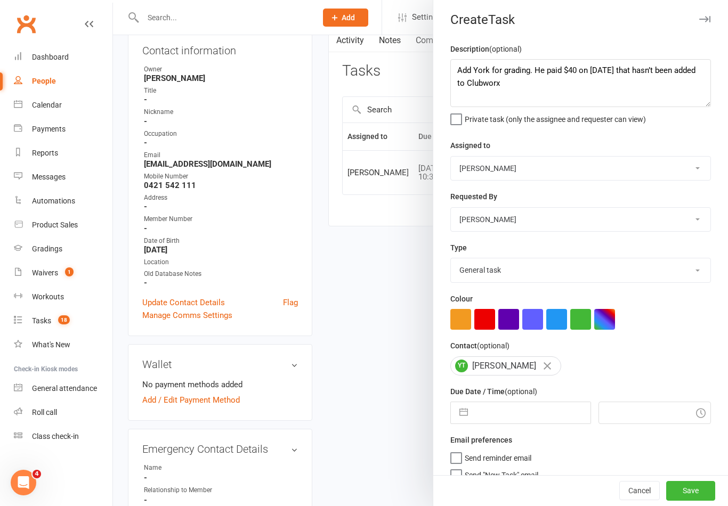
select select "2025"
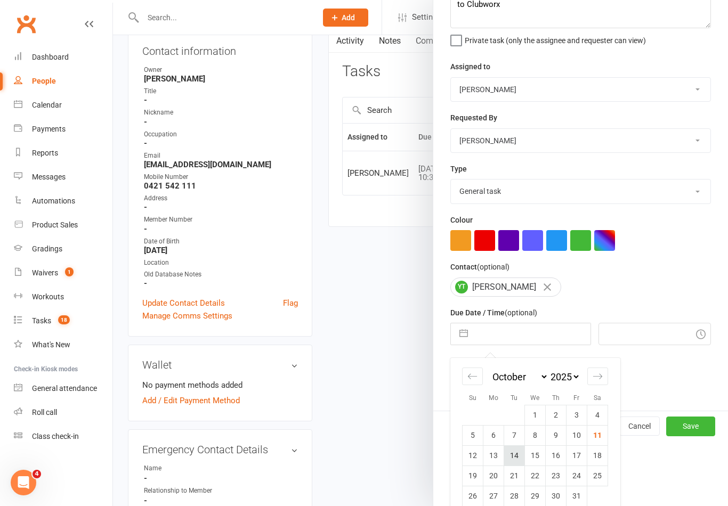
click at [520, 459] on td "14" at bounding box center [514, 456] width 21 height 20
type input "[DATE]"
type input "12:15pm"
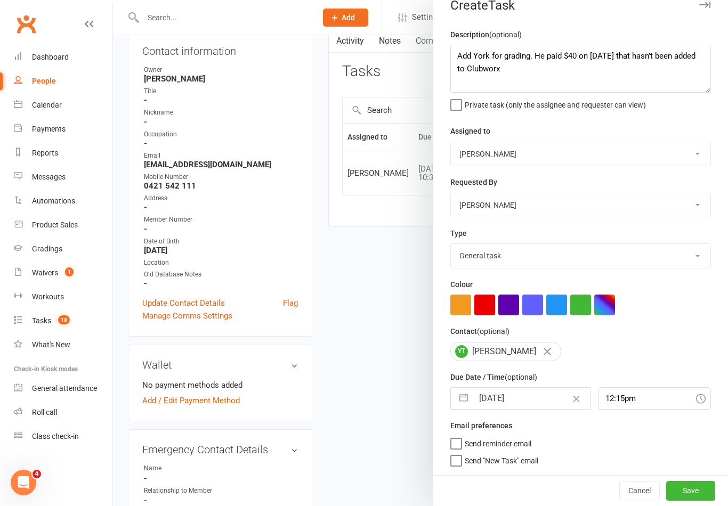
scroll to position [3, 0]
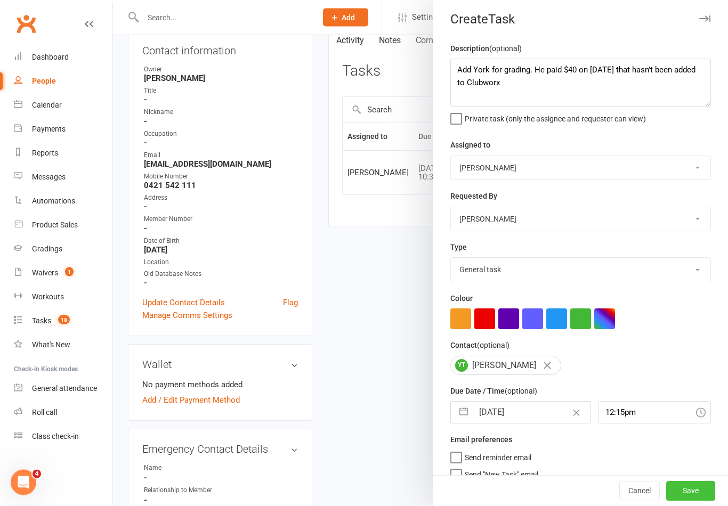
click at [703, 501] on button "Save" at bounding box center [690, 491] width 49 height 19
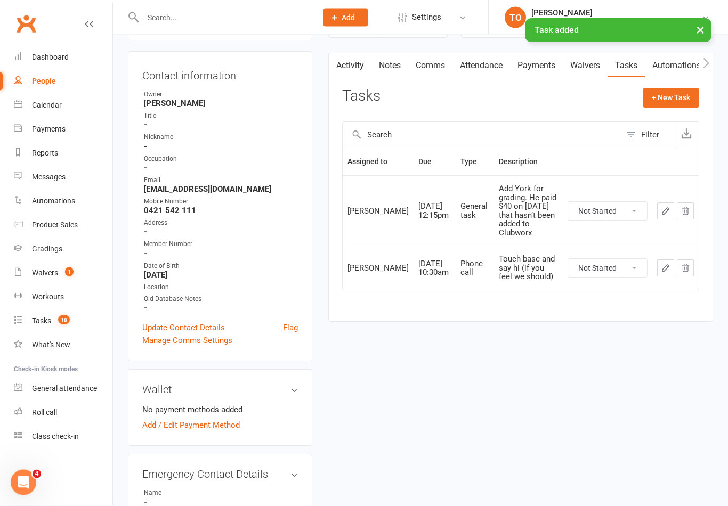
scroll to position [91, 0]
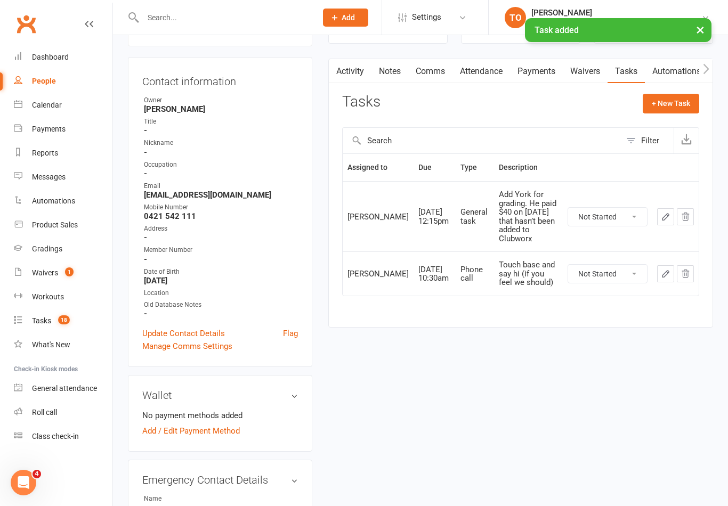
click at [202, 18] on div "× Task added" at bounding box center [357, 18] width 714 height 0
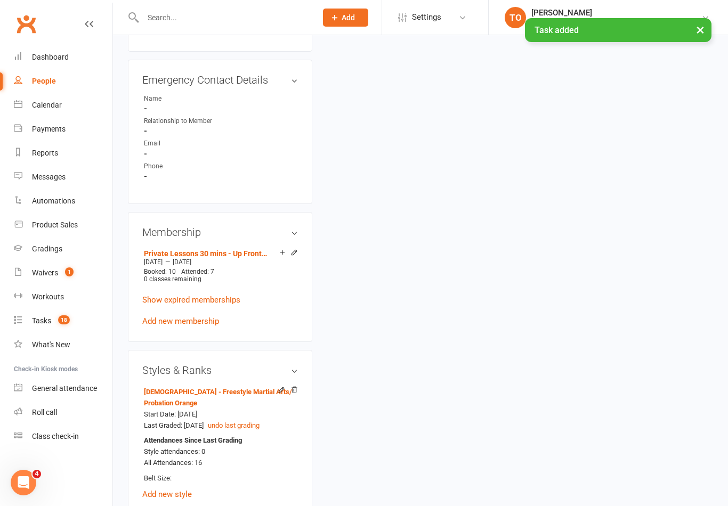
click at [206, 17] on input "text" at bounding box center [224, 17] width 169 height 15
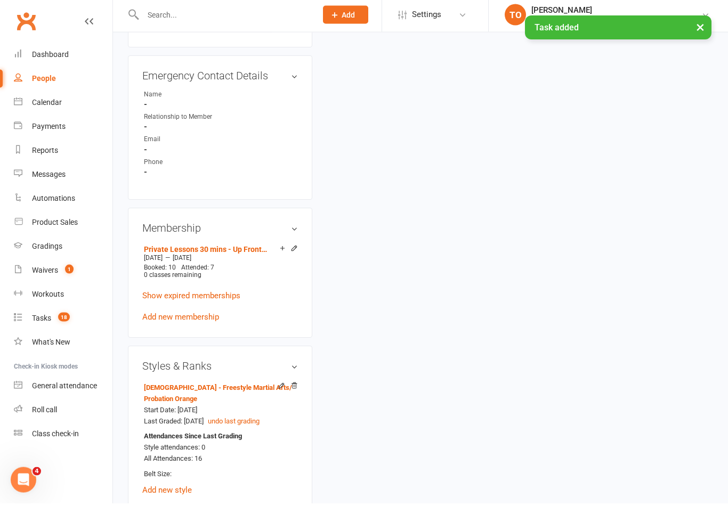
click at [196, 18] on div "× Task added" at bounding box center [357, 18] width 714 height 0
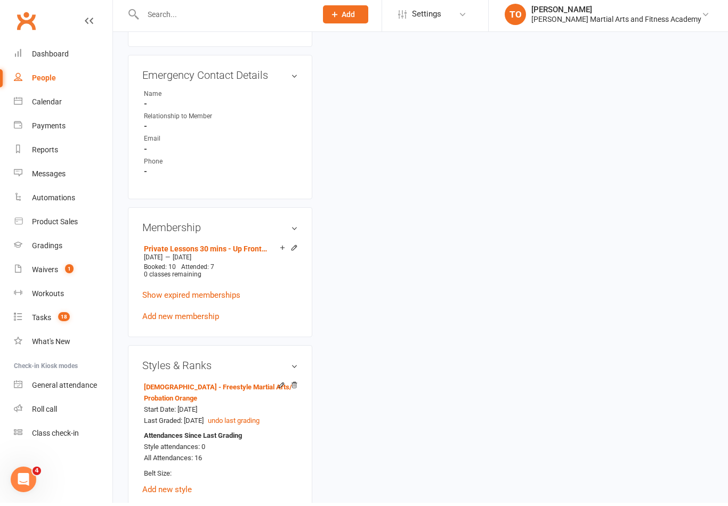
scroll to position [496, 0]
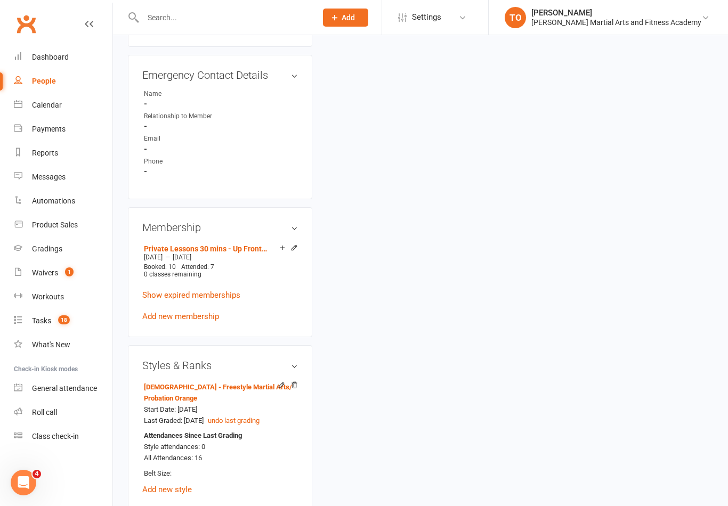
click at [159, 16] on input "text" at bounding box center [224, 17] width 169 height 15
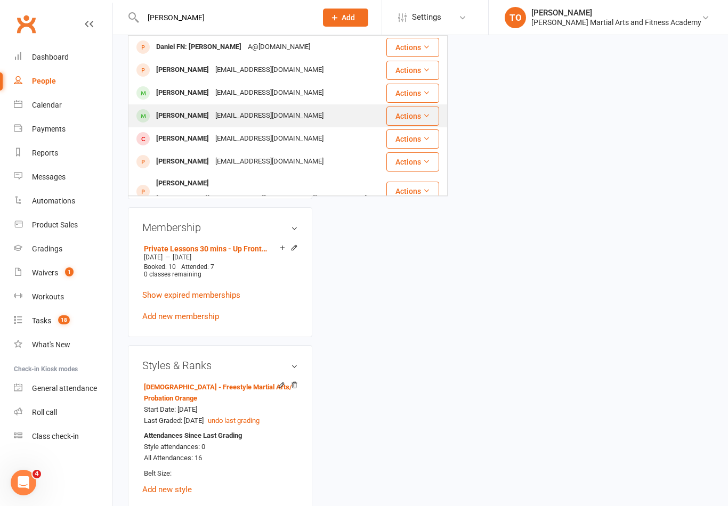
type input "[PERSON_NAME]"
click at [184, 122] on div "[PERSON_NAME]" at bounding box center [182, 115] width 59 height 15
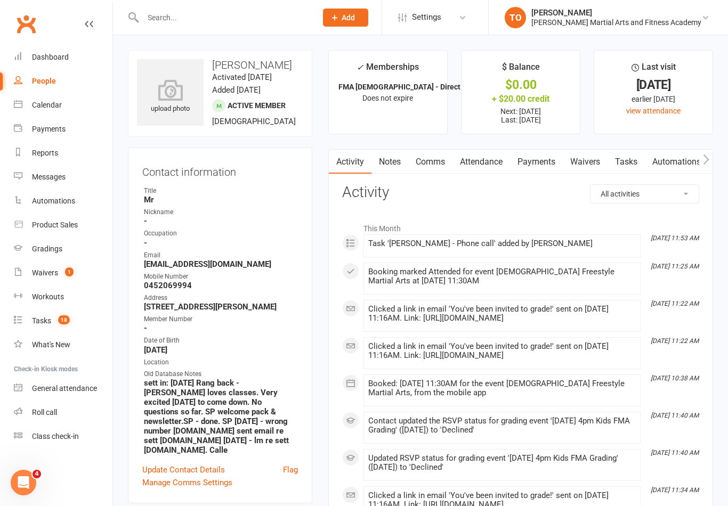
click at [632, 161] on link "Tasks" at bounding box center [626, 162] width 37 height 25
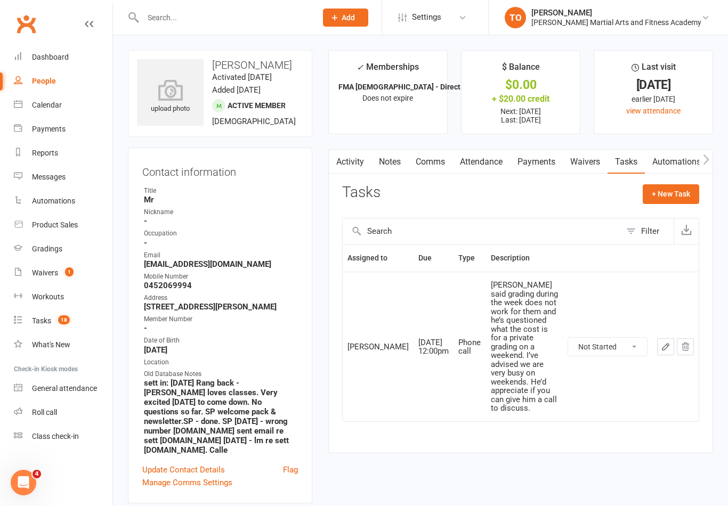
click at [691, 338] on button "button" at bounding box center [685, 346] width 17 height 17
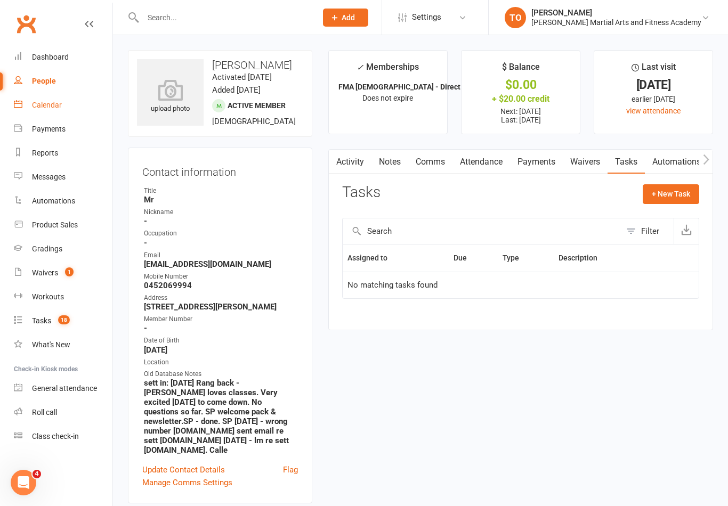
click at [46, 110] on link "Calendar" at bounding box center [63, 105] width 99 height 24
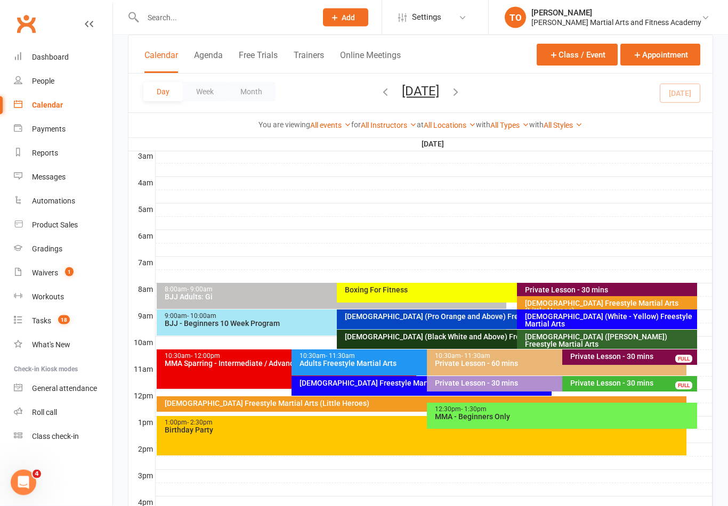
scroll to position [145, 0]
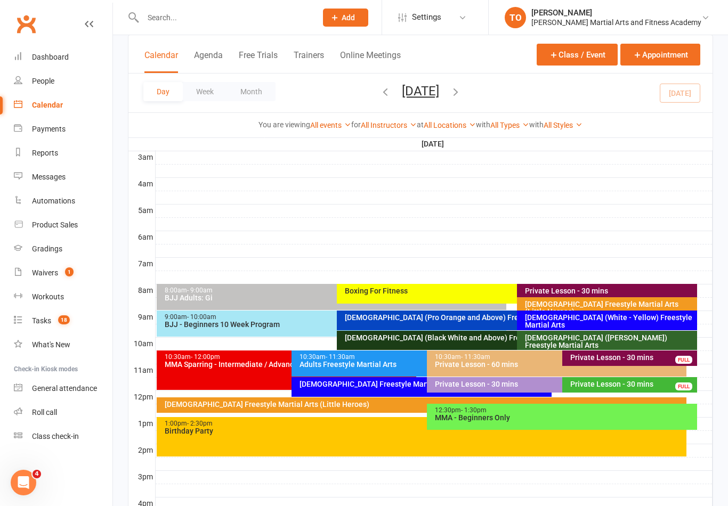
click at [328, 406] on div "[DEMOGRAPHIC_DATA] Freestyle Martial Arts (Little Heroes)" at bounding box center [424, 404] width 521 height 7
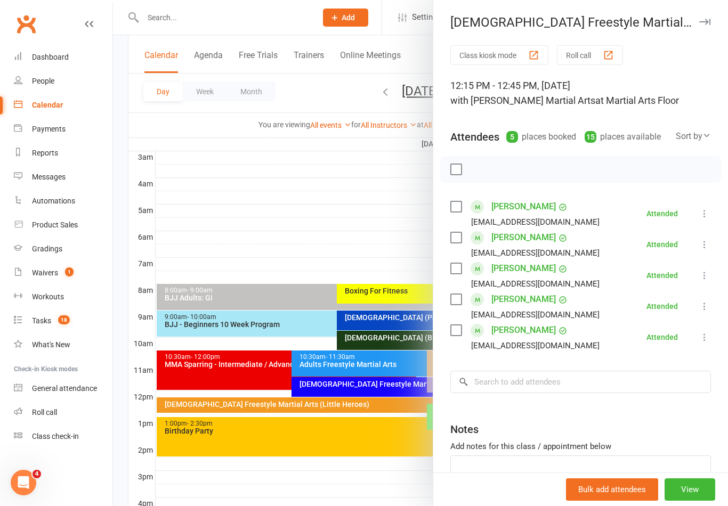
click at [349, 188] on div at bounding box center [420, 253] width 615 height 506
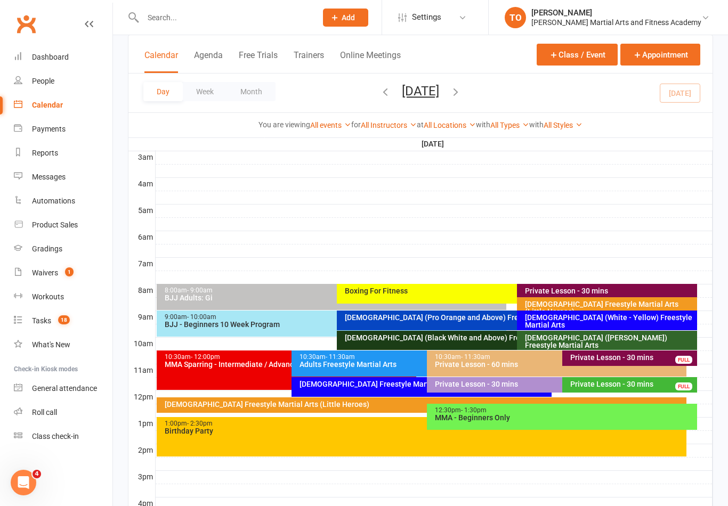
click at [384, 392] on div "[DEMOGRAPHIC_DATA] Freestyle Martial Arts" at bounding box center [422, 387] width 260 height 20
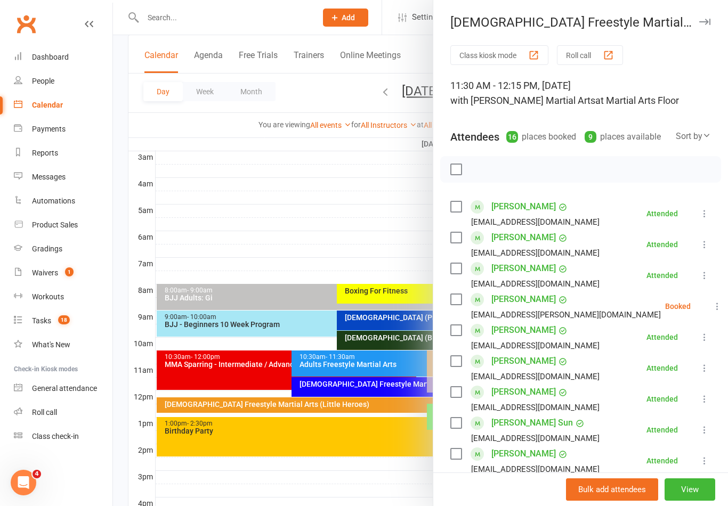
click at [385, 217] on div at bounding box center [420, 253] width 615 height 506
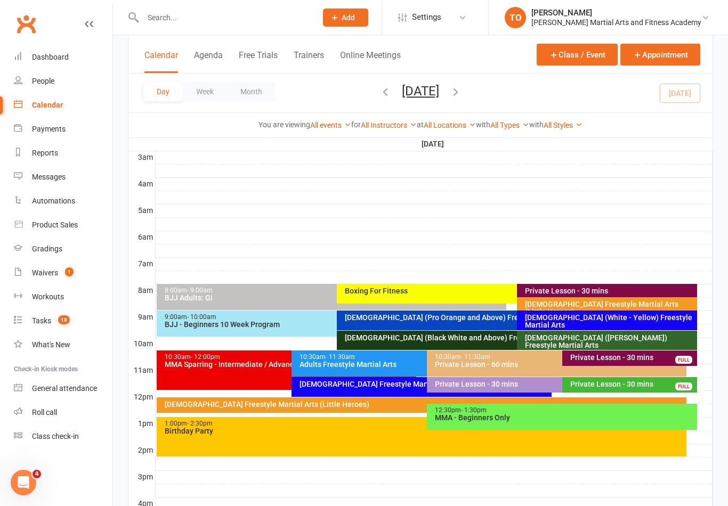
click at [432, 93] on button "[DATE]" at bounding box center [420, 91] width 37 height 15
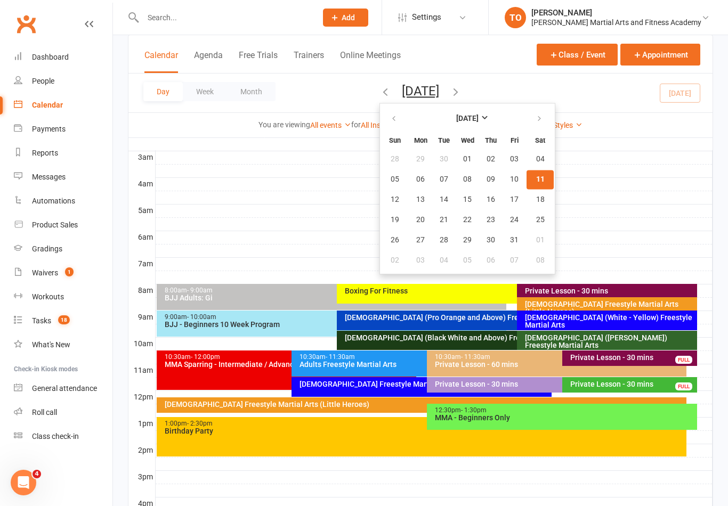
click at [588, 185] on div at bounding box center [434, 184] width 557 height 13
click at [336, 404] on div "[DEMOGRAPHIC_DATA] Freestyle Martial Arts (Little Heroes)" at bounding box center [424, 404] width 521 height 7
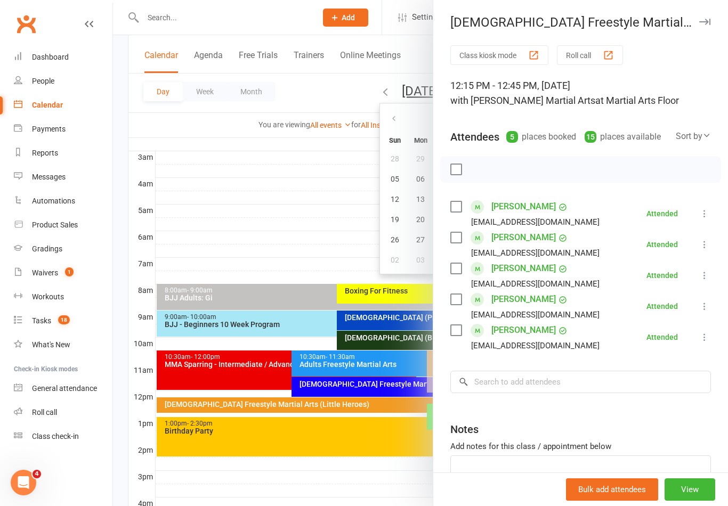
click at [311, 409] on div at bounding box center [420, 253] width 615 height 506
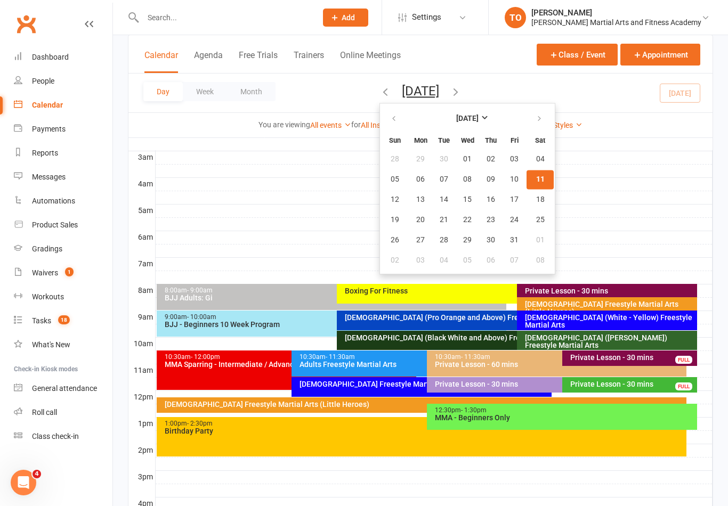
click at [271, 408] on div "[DEMOGRAPHIC_DATA] Freestyle Martial Arts (Little Heroes)" at bounding box center [424, 404] width 521 height 7
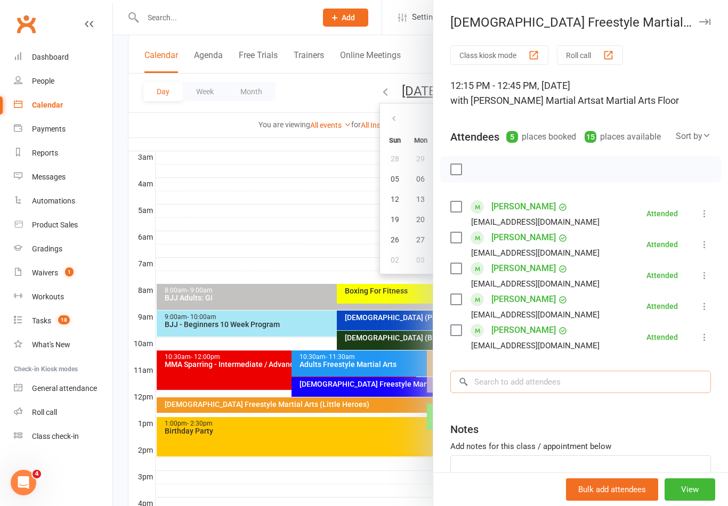
click at [599, 384] on input "search" at bounding box center [580, 382] width 261 height 22
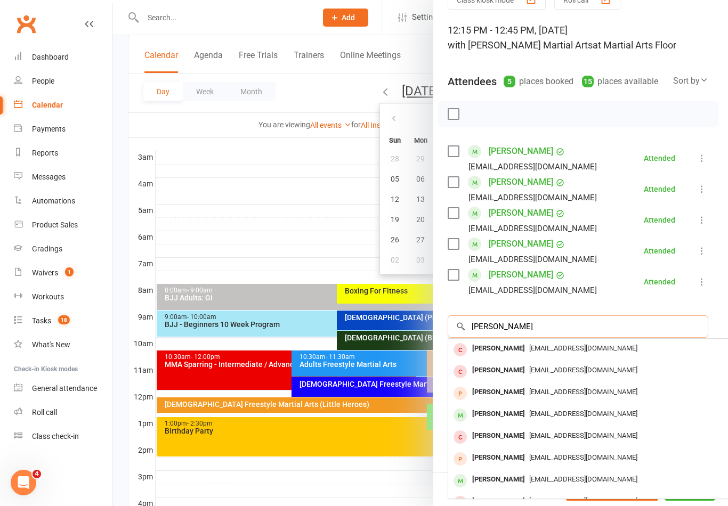
scroll to position [55, 3]
type input "[PERSON_NAME]"
click at [249, 228] on div at bounding box center [420, 253] width 615 height 506
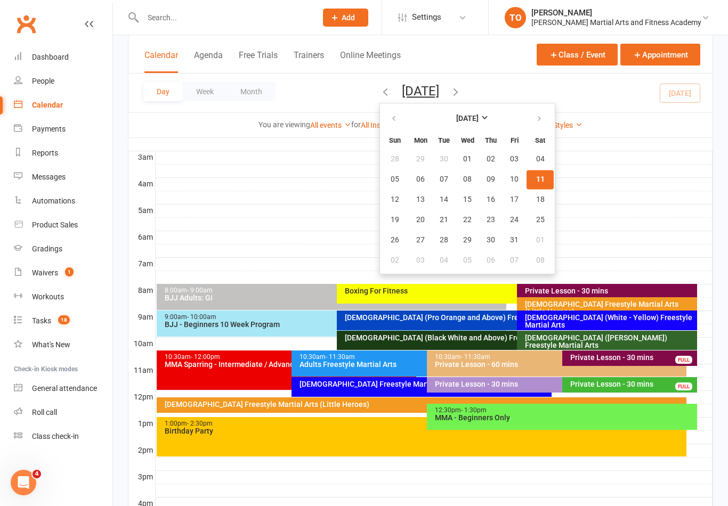
click at [275, 404] on div "[DEMOGRAPHIC_DATA] Freestyle Martial Arts (Little Heroes)" at bounding box center [424, 404] width 521 height 7
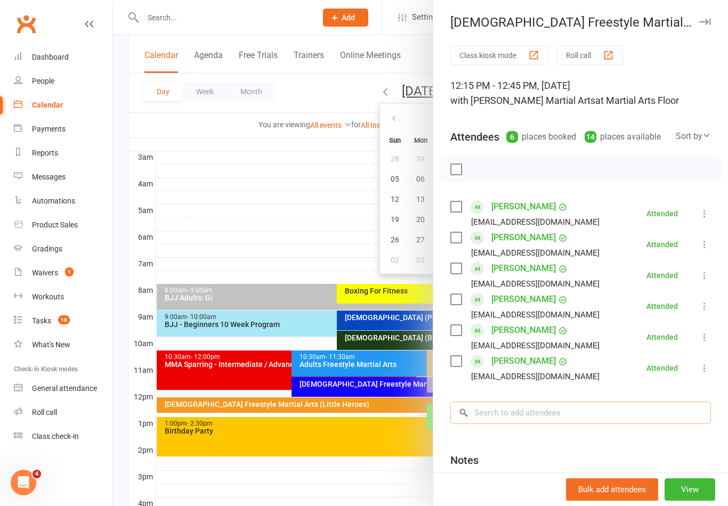
click at [525, 413] on input "search" at bounding box center [580, 413] width 261 height 22
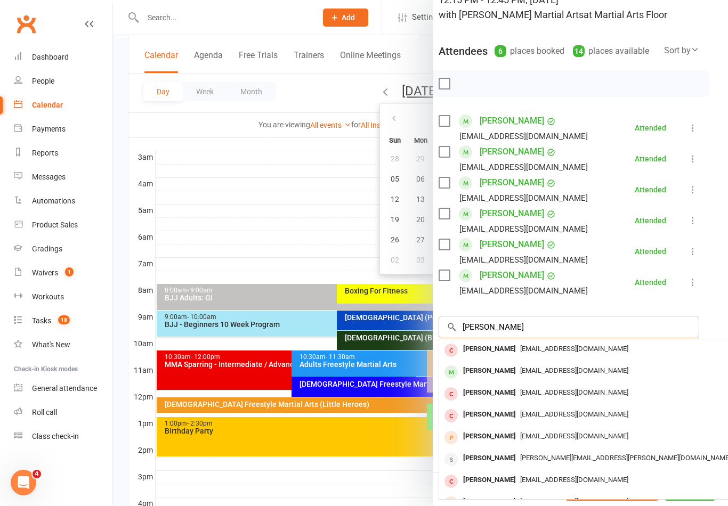
scroll to position [86, 12]
type input "[PERSON_NAME]"
click at [262, 241] on div at bounding box center [420, 253] width 615 height 506
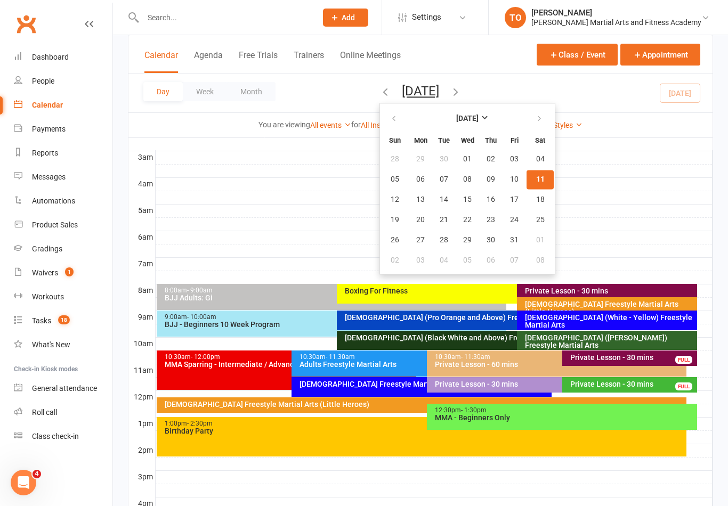
click at [375, 390] on div "[DEMOGRAPHIC_DATA] Freestyle Martial Arts" at bounding box center [422, 387] width 260 height 20
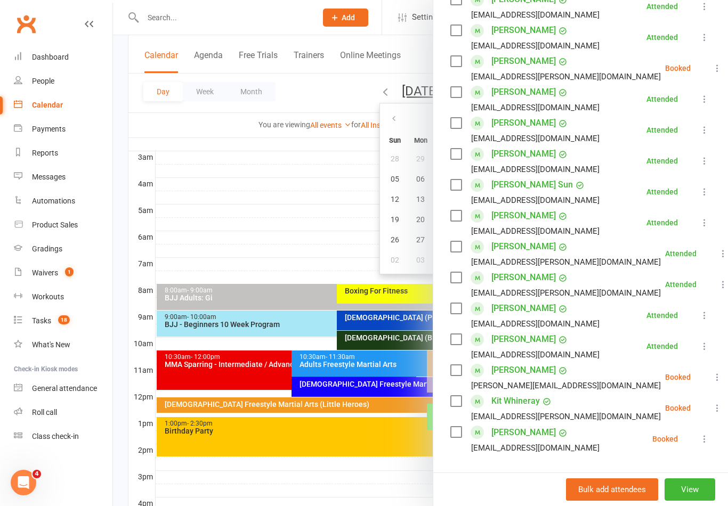
scroll to position [238, 0]
click at [532, 316] on link "[PERSON_NAME]" at bounding box center [523, 309] width 64 height 17
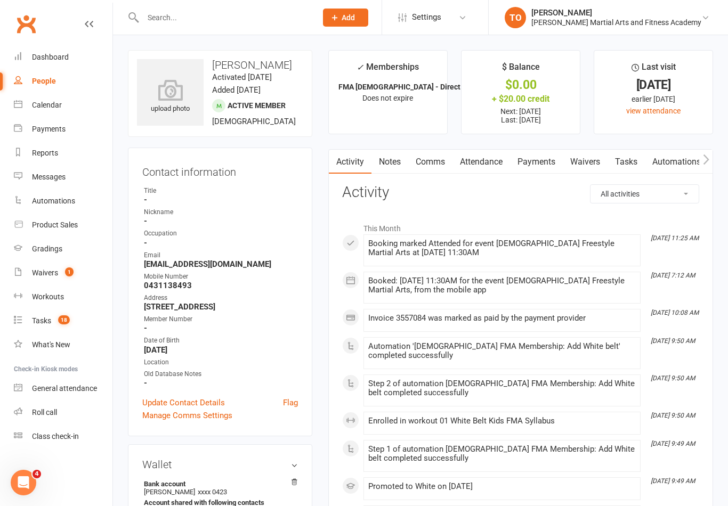
click at [401, 165] on link "Notes" at bounding box center [389, 162] width 37 height 25
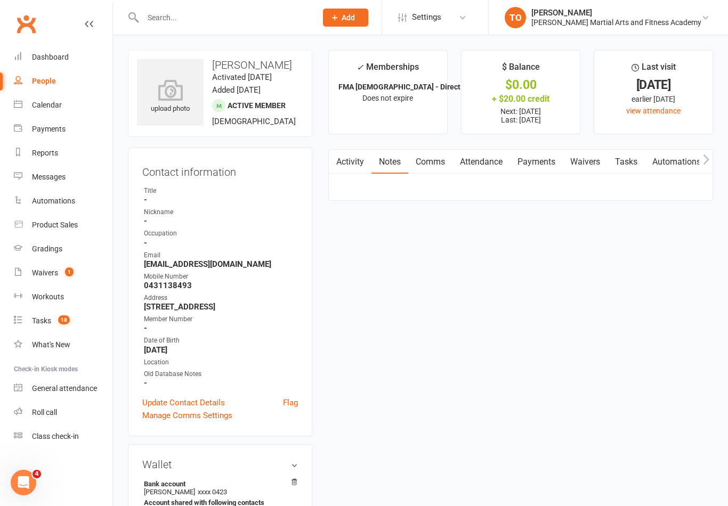
scroll to position [17, 0]
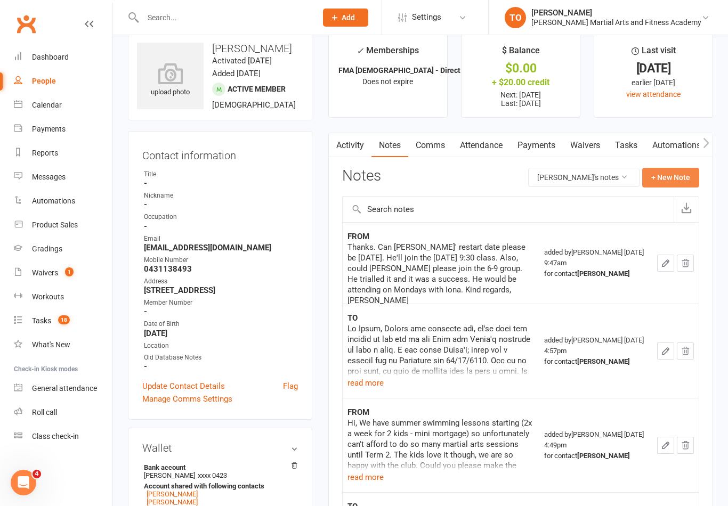
click at [669, 177] on button "+ New Note" at bounding box center [670, 177] width 57 height 19
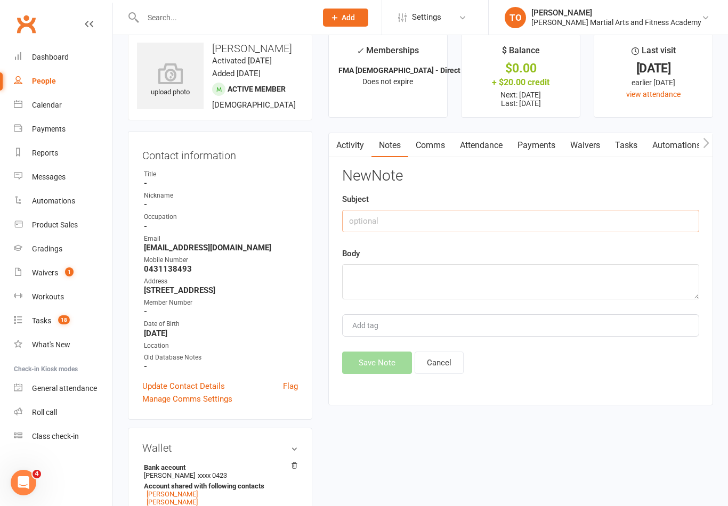
click at [440, 220] on input "text" at bounding box center [520, 221] width 357 height 22
type input "ADHD/Autism"
click at [416, 275] on textarea at bounding box center [520, 281] width 357 height 35
click at [429, 273] on textarea "[PERSON_NAME] has been diagnosed" at bounding box center [520, 281] width 357 height 35
click at [500, 285] on textarea "[PERSON_NAME] has been diagnosed" at bounding box center [520, 281] width 357 height 35
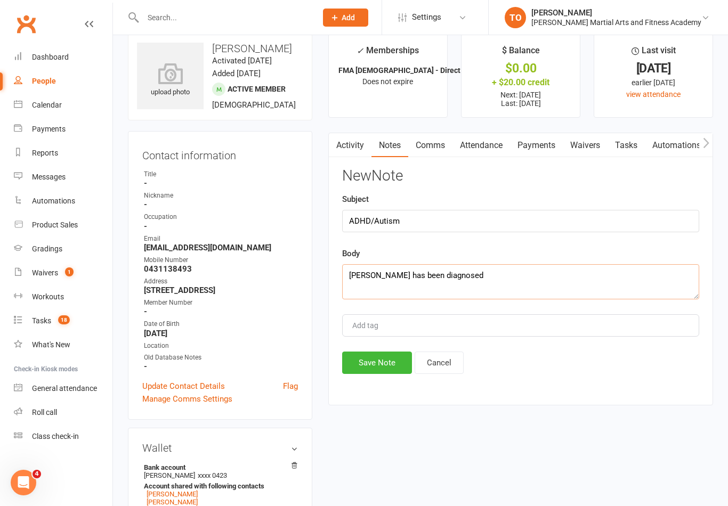
click at [530, 282] on textarea "[PERSON_NAME] has been diagnosed" at bounding box center [520, 281] width 357 height 35
click at [666, 274] on textarea "[PERSON_NAME] has been diagnosed. His mum said he will grin a lot if he’s told …" at bounding box center [520, 281] width 357 height 35
click at [683, 267] on textarea "[PERSON_NAME] has been diagnosed. His mum said he will grin a lot if he’s told …" at bounding box center [520, 281] width 357 height 35
click at [677, 273] on textarea "[PERSON_NAME] has been diagnosed. His mum said he will grin a lot if he’s told …" at bounding box center [520, 281] width 357 height 35
click at [415, 288] on textarea "[PERSON_NAME] has been diagnosed. His mum said he will grin a lot if he’s told …" at bounding box center [520, 281] width 357 height 35
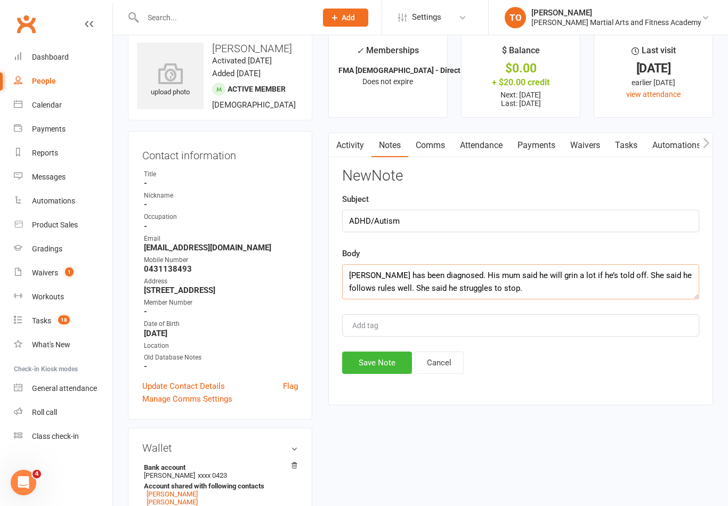
click at [426, 288] on textarea "[PERSON_NAME] has been diagnosed. His mum said he will grin a lot if he’s told …" at bounding box center [520, 281] width 357 height 35
click at [391, 289] on textarea "[PERSON_NAME] has been diagnosed. His mum said he will grin a lot if he’s told …" at bounding box center [520, 281] width 357 height 35
click at [397, 292] on textarea "[PERSON_NAME] has been diagnosed. His mum said he will grin a lot if he’s told …" at bounding box center [520, 281] width 357 height 35
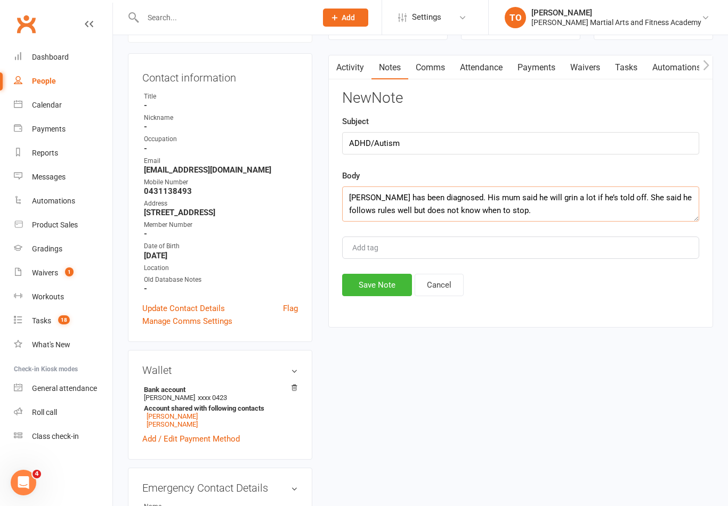
scroll to position [0, 0]
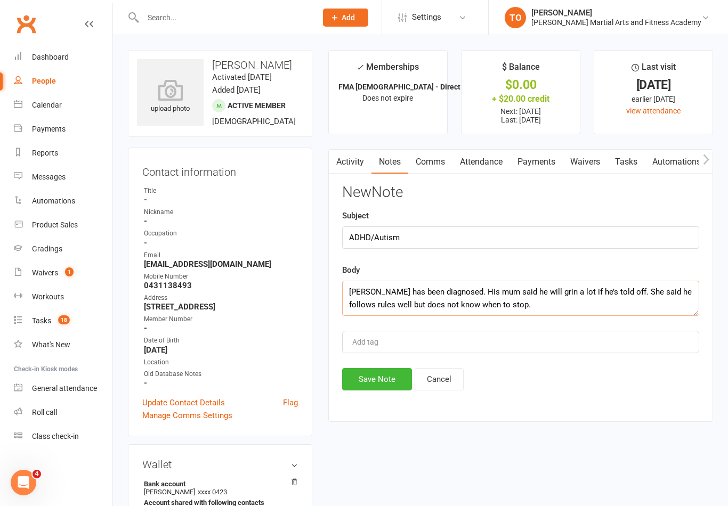
click at [604, 292] on textarea "[PERSON_NAME] has been diagnosed. His mum said he will grin a lot if he’s told …" at bounding box center [520, 298] width 357 height 35
click at [599, 295] on textarea "[PERSON_NAME] has been diagnosed. His mum said he will grin a lot if he’s told …" at bounding box center [520, 298] width 357 height 35
click at [658, 308] on textarea "[PERSON_NAME] has been diagnosed. His mum said he will grin a lot if he’s told …" at bounding box center [520, 298] width 357 height 35
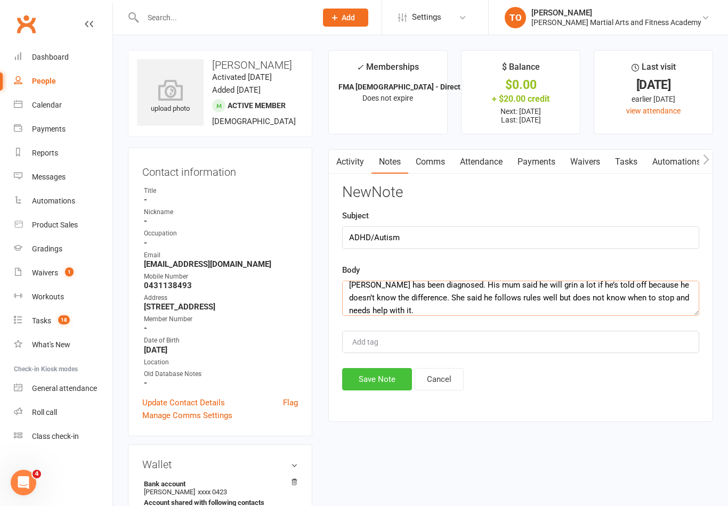
type textarea "[PERSON_NAME] has been diagnosed. His mum said he will grin a lot if he’s told …"
click at [383, 384] on button "Save Note" at bounding box center [377, 379] width 70 height 22
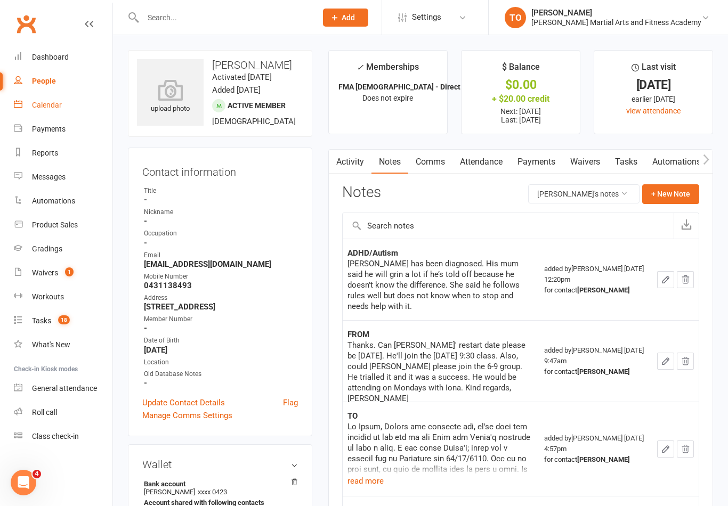
click at [45, 107] on div "Calendar" at bounding box center [47, 105] width 30 height 9
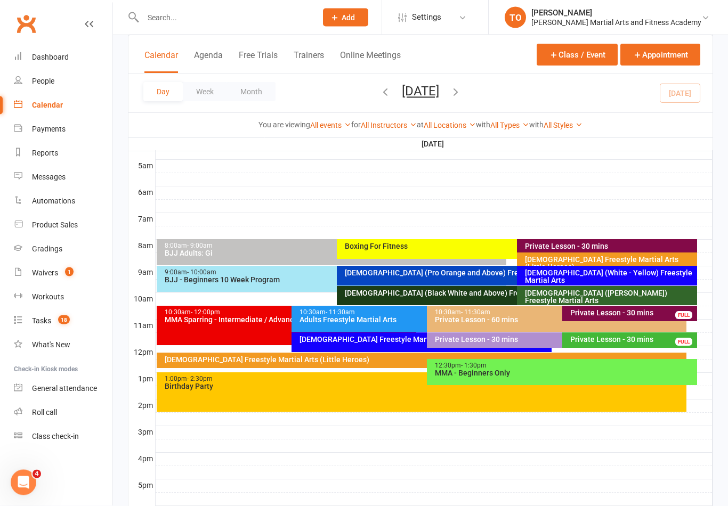
click at [363, 360] on div "[DEMOGRAPHIC_DATA] Freestyle Martial Arts (Little Heroes)" at bounding box center [424, 360] width 521 height 7
